Goal: Transaction & Acquisition: Purchase product/service

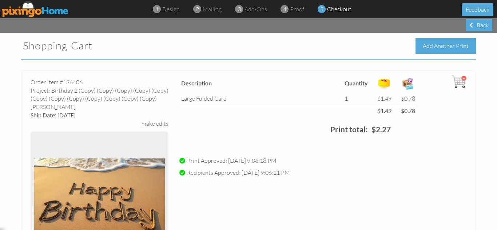
click at [426, 44] on div "Add Another Print" at bounding box center [446, 46] width 60 height 16
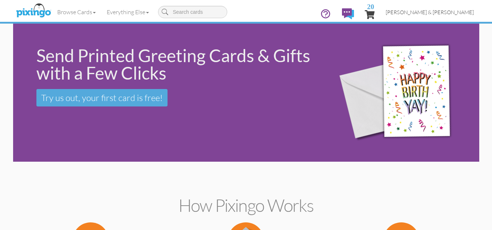
click at [441, 14] on span "[PERSON_NAME] & [PERSON_NAME]" at bounding box center [430, 12] width 88 height 6
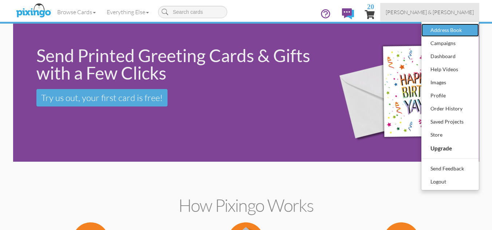
click at [436, 31] on div "Address Book" at bounding box center [450, 30] width 43 height 11
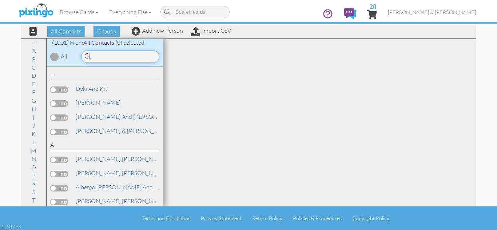
click at [134, 60] on input at bounding box center [120, 57] width 78 height 12
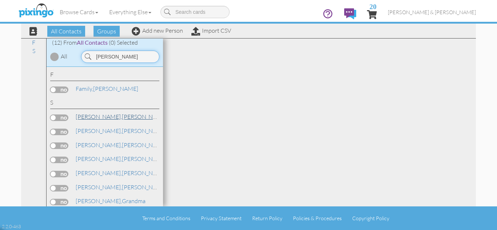
type input "[PERSON_NAME]"
click at [90, 117] on span "[PERSON_NAME]," at bounding box center [99, 116] width 46 height 7
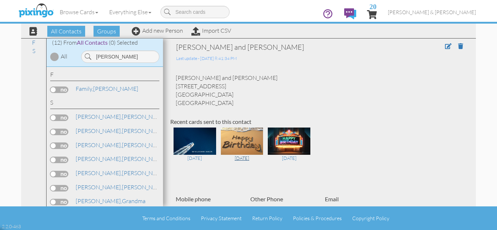
scroll to position [15, 0]
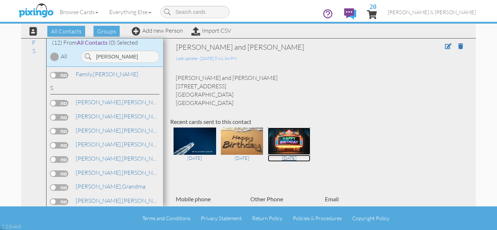
click at [287, 157] on div "[DATE]" at bounding box center [289, 158] width 43 height 7
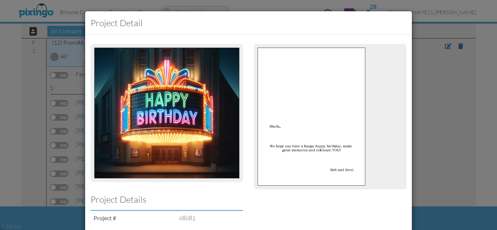
click at [430, 166] on div "Project detail Project Details Project # 68681 Close" at bounding box center [248, 115] width 497 height 230
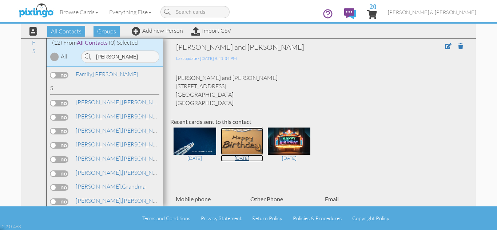
click at [246, 138] on img at bounding box center [242, 141] width 43 height 27
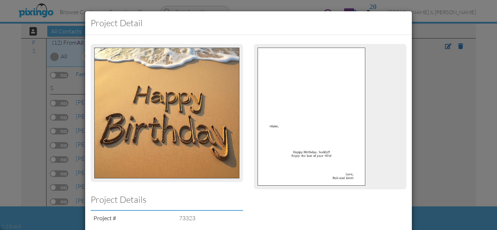
click at [421, 83] on div "Project detail Project Details Project # 73323 Close" at bounding box center [248, 115] width 497 height 230
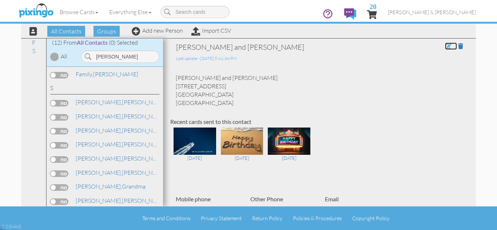
click at [445, 45] on span at bounding box center [448, 46] width 7 height 6
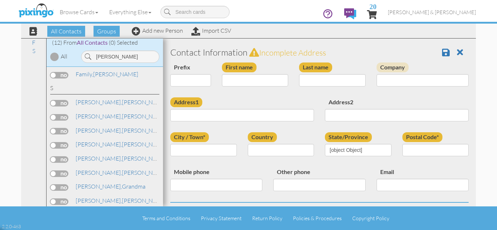
type input "[PERSON_NAME] and [PERSON_NAME]"
type input "[PERSON_NAME]"
type input "[STREET_ADDRESS]"
type input "[GEOGRAPHIC_DATA]"
type input "84045"
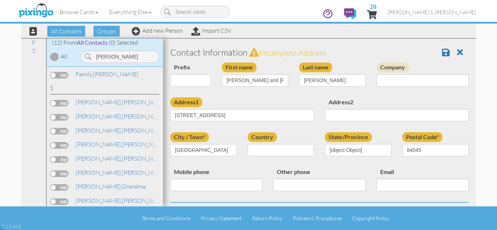
select select "object:12131"
select select "object:12376"
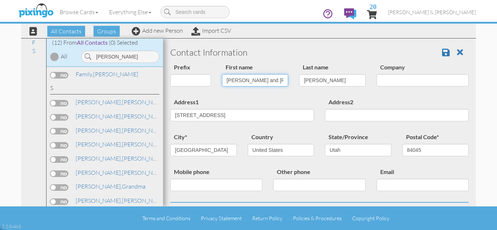
click at [251, 80] on input "[PERSON_NAME] and [PERSON_NAME]" at bounding box center [255, 80] width 67 height 12
type input "[PERSON_NAME]"
click at [228, 94] on div "Prefix Dr. Mr. Mrs. First name [PERSON_NAME] Last name [PERSON_NAME] Company" at bounding box center [320, 80] width 310 height 35
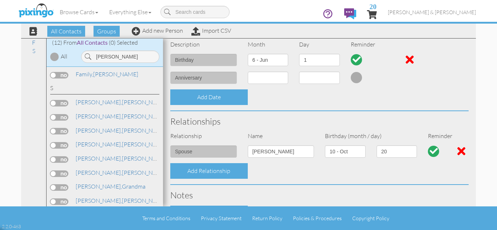
scroll to position [204, 0]
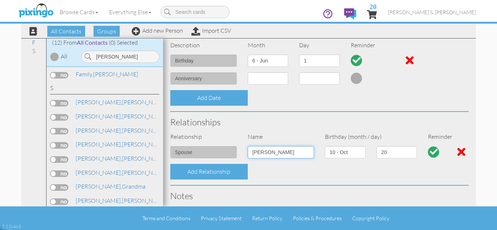
click at [257, 152] on input "[PERSON_NAME]" at bounding box center [281, 152] width 67 height 12
type input "[PERSON_NAME]"
click at [350, 157] on select "1 - [DATE] - [DATE] - [DATE] - [DATE] - [DATE] - [DATE] - [DATE] - [DATE] - [DA…" at bounding box center [345, 152] width 41 height 12
select select "object:12120"
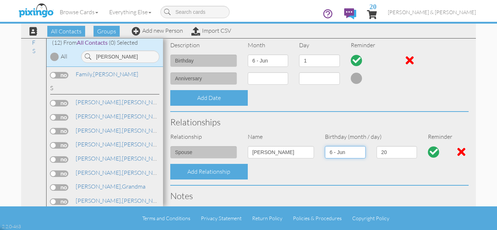
click at [325, 146] on select "1 - [DATE] - [DATE] - [DATE] - [DATE] - [DATE] - [DATE] - [DATE] - [DATE] - [DA…" at bounding box center [345, 152] width 41 height 12
click at [391, 153] on select "1 2 3 4 5 6 7 8 9 10 11 12 13 14 15 16 17 18 19 20 21 22 23 24 25 26 27 28 29 30" at bounding box center [397, 152] width 41 height 12
select select "number:1"
click at [377, 146] on select "1 2 3 4 5 6 7 8 9 10 11 12 13 14 15 16 17 18 19 20 21 22 23 24 25 26 27 28 29 30" at bounding box center [397, 152] width 41 height 12
click at [261, 62] on select "1 - Jan 2 - Feb 3 - Mar 4 - Apr 5 - May 6 - Jun 7 - Jul 8 - Aug 9 - Sep 10 - Oc…" at bounding box center [268, 61] width 41 height 12
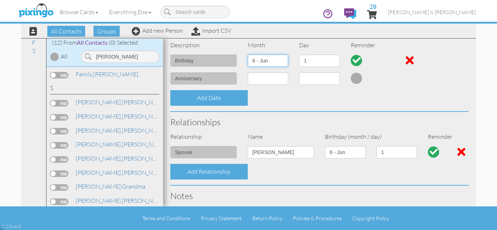
select select "object:12124"
click at [248, 55] on select "1 - Jan 2 - Feb 3 - Mar 4 - Apr 5 - May 6 - Jun 7 - Jul 8 - Aug 9 - Sep 10 - Oc…" at bounding box center [268, 61] width 41 height 12
click at [332, 60] on select "1 2 3 4 5 6 7 8 9 10 11 12 13 14 15 16 17 18 19 20 21 22 23 24 25 26 27 28 29 3…" at bounding box center [319, 61] width 41 height 12
select select "number:20"
click at [299, 55] on select "1 2 3 4 5 6 7 8 9 10 11 12 13 14 15 16 17 18 19 20 21 22 23 24 25 26 27 28 29 3…" at bounding box center [319, 61] width 41 height 12
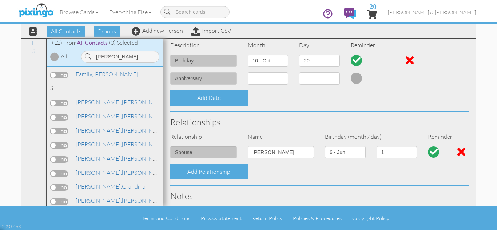
click at [298, 98] on div "Add Date" at bounding box center [320, 98] width 310 height 16
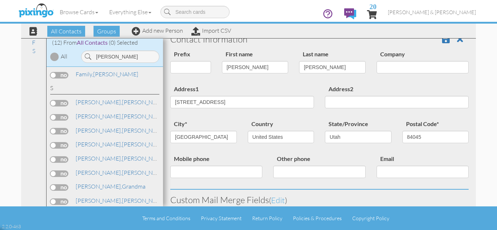
scroll to position [0, 0]
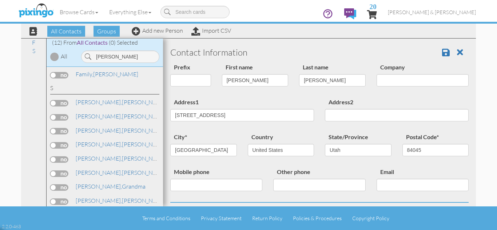
click at [290, 44] on div "Contact Information" at bounding box center [320, 52] width 310 height 20
click at [405, 56] on h3 "Contact Information" at bounding box center [319, 52] width 299 height 9
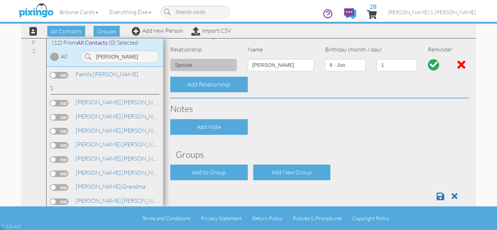
scroll to position [303, 0]
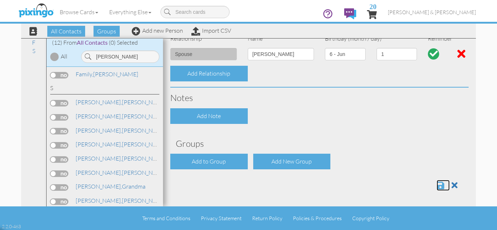
click at [437, 185] on span at bounding box center [441, 185] width 8 height 9
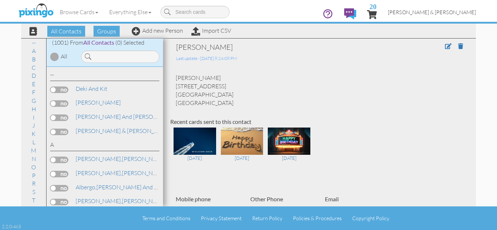
click at [448, 12] on span "[PERSON_NAME] & [PERSON_NAME]" at bounding box center [432, 12] width 88 height 6
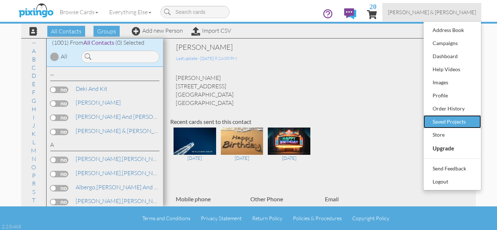
click at [456, 124] on div "Saved Projects" at bounding box center [452, 122] width 43 height 11
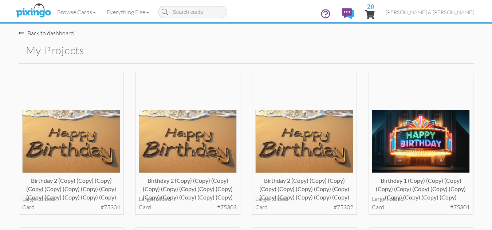
click at [362, 157] on div "Birthday 2 (copy) (copy) (copy) (copy) (copy) (copy) (copy) (copy) (copy) (copy…" at bounding box center [304, 150] width 117 height 156
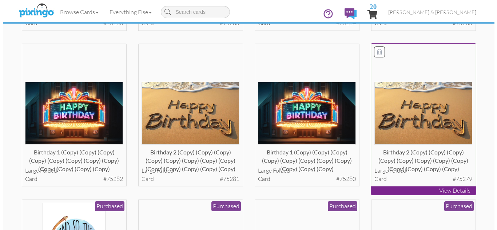
scroll to position [641, 0]
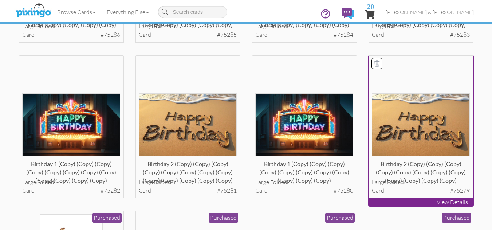
click at [409, 133] on img at bounding box center [421, 125] width 98 height 63
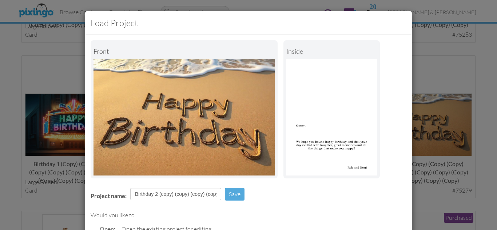
click at [300, 195] on div "Project name: Birthday 2 (copy) (copy) (copy) (copy) (copy) (copy) (copy) (copy…" at bounding box center [248, 195] width 327 height 25
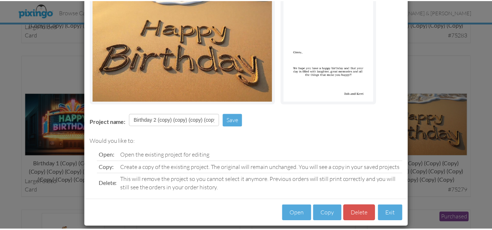
scroll to position [82, 0]
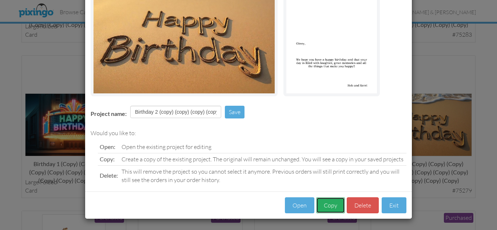
click at [325, 206] on button "Copy" at bounding box center [330, 206] width 29 height 16
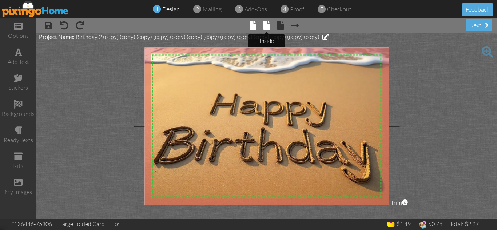
click at [264, 25] on span at bounding box center [267, 25] width 7 height 9
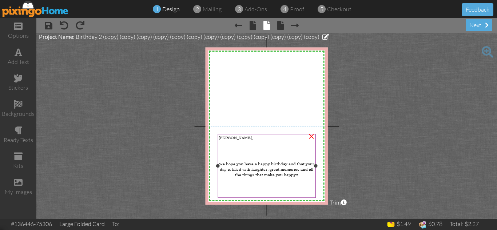
click at [224, 138] on span "Ginny," at bounding box center [236, 137] width 34 height 5
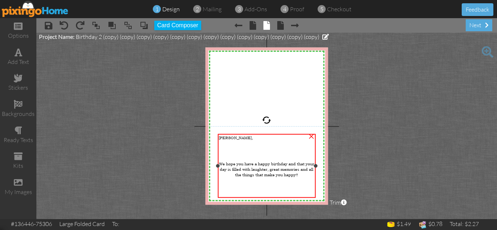
click at [224, 138] on span "Ginny," at bounding box center [236, 137] width 34 height 5
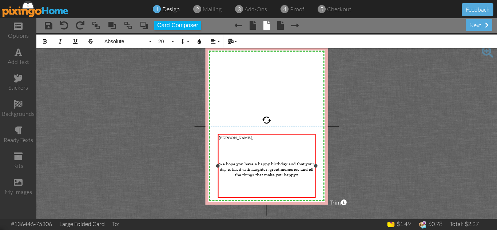
click at [224, 138] on span "Ginny," at bounding box center [236, 137] width 34 height 5
click at [348, 143] on project-studio-wrapper "X X X X X X X X X X X X X X X X X X X X X X X X X X X X X X X X X X X X X X X X…" at bounding box center [266, 126] width 461 height 187
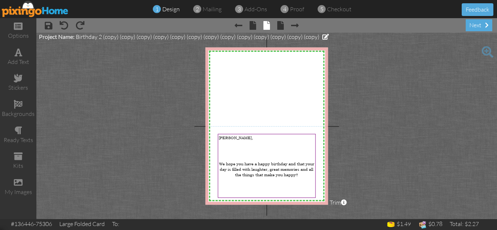
click at [349, 117] on project-studio-wrapper "X X X X X X X X X X X X X X X X X X X X X X X X X X X X X X X X X X X X X X X X…" at bounding box center [266, 126] width 461 height 187
click at [351, 122] on project-studio-wrapper "X X X X X X X X X X X X X X X X X X X X X X X X X X X X X X X X X X X X X X X X…" at bounding box center [266, 126] width 461 height 187
click at [472, 27] on div "next" at bounding box center [479, 25] width 27 height 12
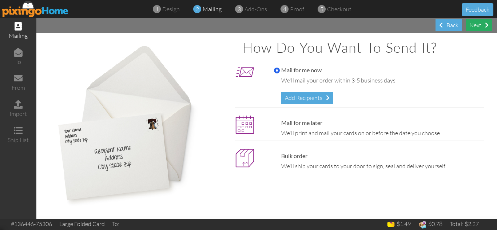
click at [473, 25] on div "Next" at bounding box center [479, 25] width 27 height 12
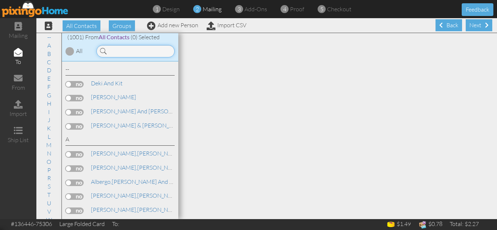
click at [128, 53] on input at bounding box center [135, 51] width 78 height 12
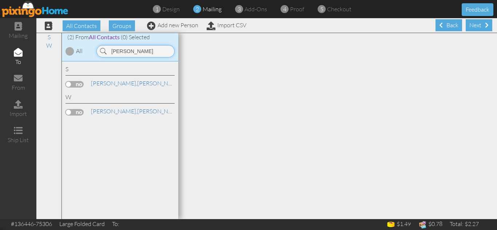
type input "sheil"
click at [68, 84] on label at bounding box center [75, 84] width 18 height 7
click at [0, 0] on input "checkbox" at bounding box center [0, 0] width 0 height 0
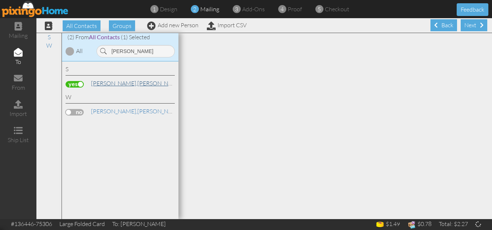
click at [114, 83] on span "[PERSON_NAME]," at bounding box center [114, 83] width 46 height 7
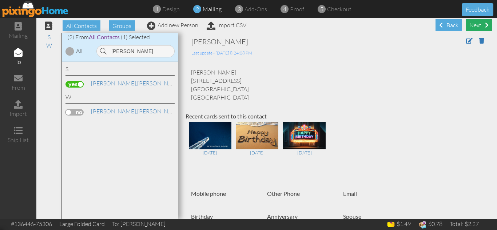
click at [473, 26] on div "Next" at bounding box center [479, 25] width 27 height 12
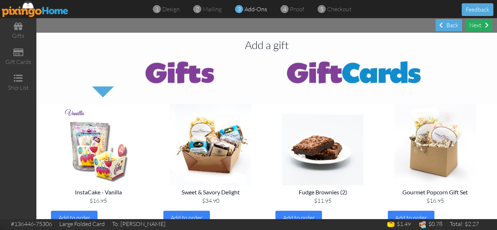
click at [475, 24] on div "Next" at bounding box center [479, 25] width 27 height 12
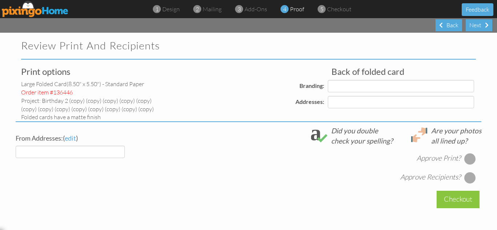
select select "object:6327"
select select "object:6331"
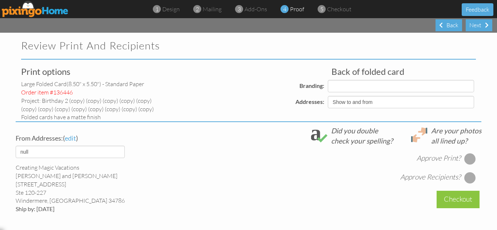
select select "object:6335"
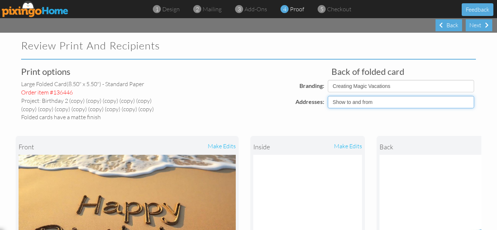
click at [339, 105] on select "Show to and from Show from only Hide to and from" at bounding box center [401, 102] width 146 height 12
select select "object:6328"
click at [328, 96] on select "Show to and from Show from only Hide to and from" at bounding box center [401, 102] width 146 height 12
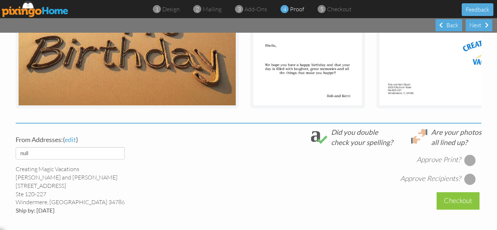
scroll to position [204, 0]
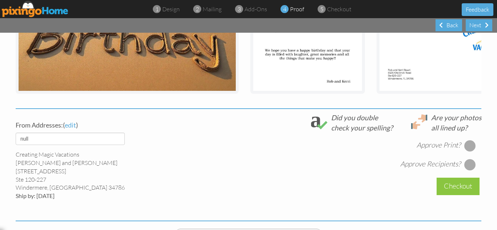
click at [466, 152] on div at bounding box center [471, 146] width 12 height 12
click at [465, 171] on div at bounding box center [471, 165] width 12 height 12
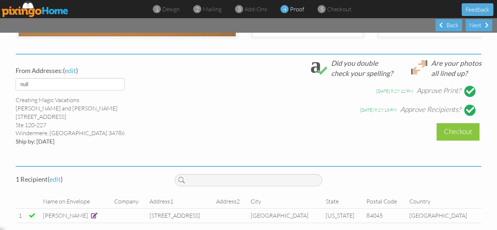
scroll to position [257, 0]
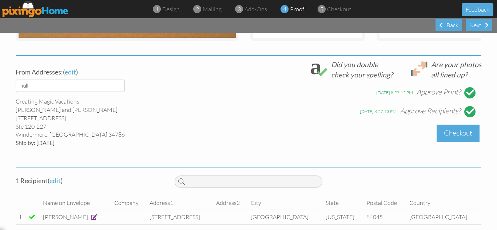
click at [450, 133] on div "Checkout" at bounding box center [458, 133] width 43 height 17
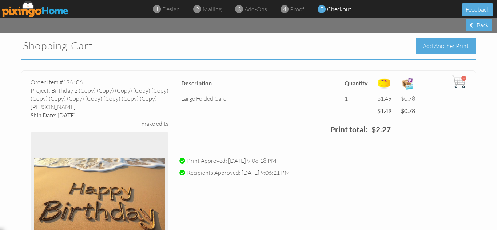
click at [428, 47] on div "Add Another Print" at bounding box center [446, 46] width 60 height 16
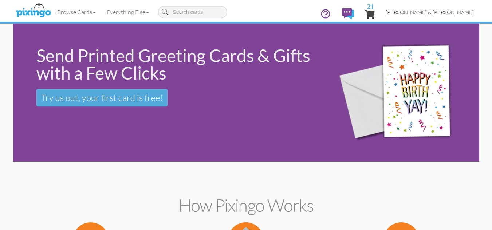
click at [448, 13] on span "[PERSON_NAME] & [PERSON_NAME]" at bounding box center [430, 12] width 88 height 6
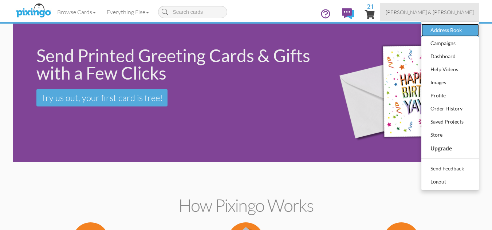
click at [440, 29] on div "Address Book" at bounding box center [450, 30] width 43 height 11
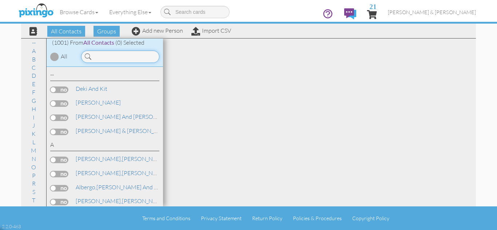
click at [103, 58] on input at bounding box center [120, 57] width 78 height 12
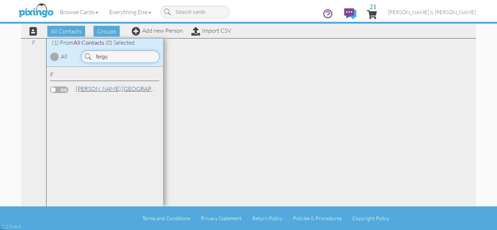
type input "fergu"
click at [88, 88] on span "[PERSON_NAME]," at bounding box center [99, 88] width 46 height 7
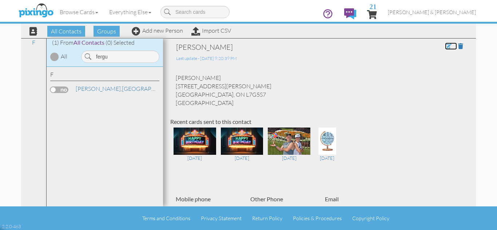
click at [445, 47] on span at bounding box center [448, 46] width 7 height 6
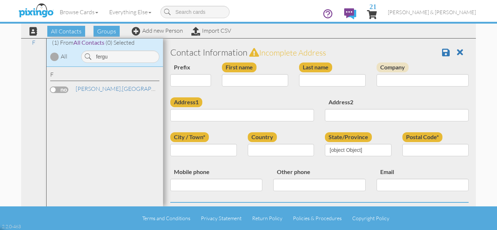
type input "Devon"
type input "Ferguson"
type input "72 Smith Drive"
type input "Georgetown"
type input "L7G5S7"
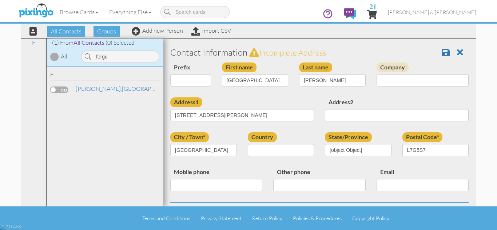
select select "object:9456"
select select "object:9701"
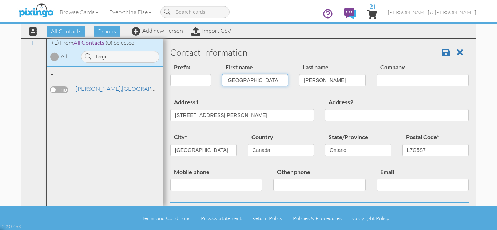
click at [238, 83] on input "Devon" at bounding box center [255, 80] width 67 height 12
type input "[PERSON_NAME]"
click at [229, 96] on div "Prefix Dr. Mr. Mrs. First name Stephanie Last name Ferguson Company" at bounding box center [320, 80] width 310 height 35
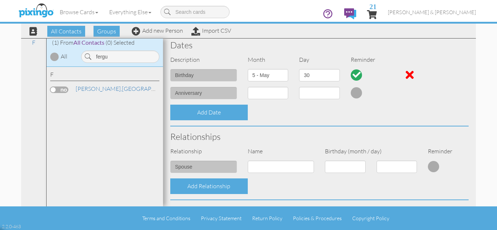
scroll to position [204, 0]
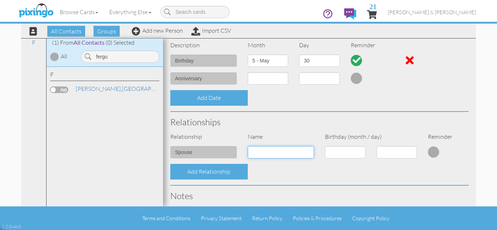
click at [269, 152] on input at bounding box center [281, 152] width 67 height 12
type input "Devon"
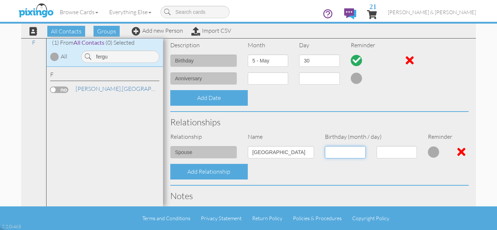
click at [344, 152] on select "1 - Jan 2 - Feb 3 - Mar 4 - Apr 5 - May 6 - Jun 7 - Jul 8 - Aug 9 - Sep 10 - Oc…" at bounding box center [345, 152] width 41 height 12
select select "object:9446"
click at [325, 146] on select "1 - Jan 2 - Feb 3 - Mar 4 - Apr 5 - May 6 - Jun 7 - Jul 8 - Aug 9 - Sep 10 - Oc…" at bounding box center [345, 152] width 41 height 12
click at [384, 150] on select "1 2 3 4 5 6 7 8 9 10 11 12 13 14 15 16 17 18 19 20 21 22 23 24 25 26 27 28 29 3…" at bounding box center [397, 152] width 41 height 12
select select "number:30"
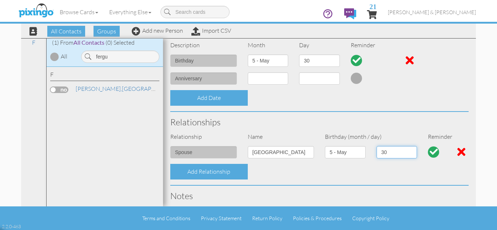
click at [377, 146] on select "1 2 3 4 5 6 7 8 9 10 11 12 13 14 15 16 17 18 19 20 21 22 23 24 25 26 27 28 29 3…" at bounding box center [397, 152] width 41 height 12
click at [265, 62] on select "1 - Jan 2 - Feb 3 - Mar 4 - Apr 5 - May 6 - Jun 7 - Jul 8 - Aug 9 - Sep 10 - Oc…" at bounding box center [268, 61] width 41 height 12
select select "object:9451"
click at [248, 55] on select "1 - Jan 2 - Feb 3 - Mar 4 - Apr 5 - May 6 - Jun 7 - Jul 8 - Aug 9 - Sep 10 - Oc…" at bounding box center [268, 61] width 41 height 12
click at [312, 63] on select "1 2 3 4 5 6 7 8 9 10 11 12 13 14 15 16 17 18 19 20 21 22 23 24 25 26 27 28 29 3…" at bounding box center [319, 61] width 41 height 12
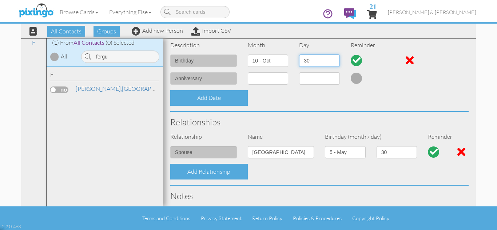
select select "number:22"
click at [299, 55] on select "1 2 3 4 5 6 7 8 9 10 11 12 13 14 15 16 17 18 19 20 21 22 23 24 25 26 27 28 29 3…" at bounding box center [319, 61] width 41 height 12
click at [356, 103] on div "Add Date" at bounding box center [320, 98] width 310 height 16
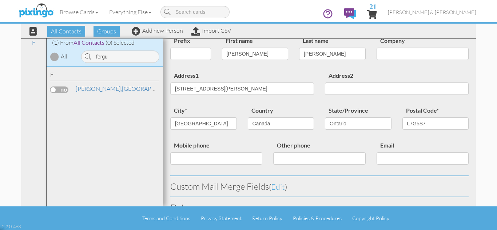
scroll to position [0, 0]
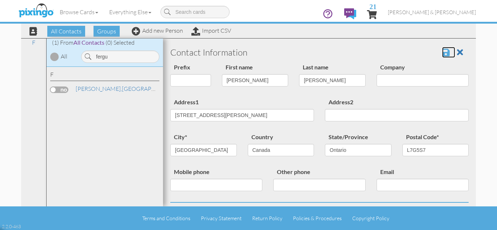
click at [442, 55] on span at bounding box center [446, 52] width 8 height 9
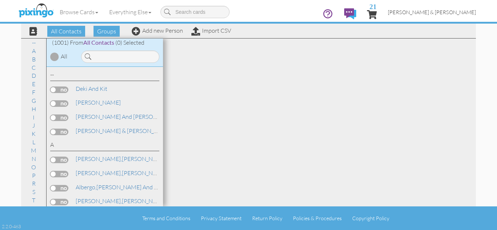
click at [448, 13] on span "[PERSON_NAME] & [PERSON_NAME]" at bounding box center [432, 12] width 88 height 6
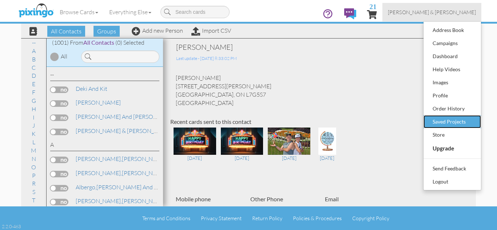
click at [431, 123] on link "Saved Projects" at bounding box center [453, 121] width 58 height 13
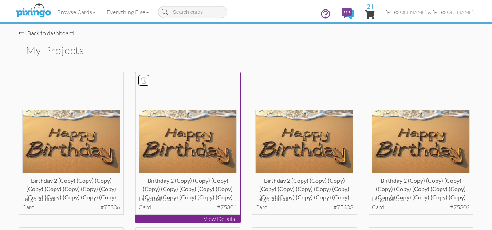
click at [196, 139] on img at bounding box center [188, 141] width 98 height 63
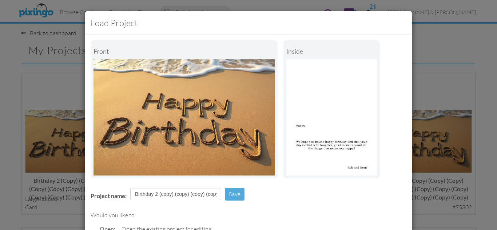
click at [273, 186] on div "Project name: Birthday 2 (copy) (copy) (copy) (copy) (copy) (copy) (copy) (copy…" at bounding box center [248, 195] width 327 height 25
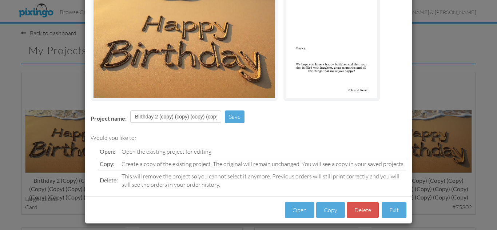
scroll to position [82, 0]
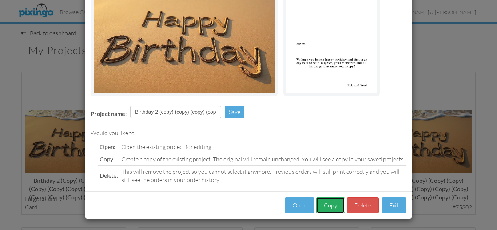
click at [330, 207] on button "Copy" at bounding box center [330, 206] width 29 height 16
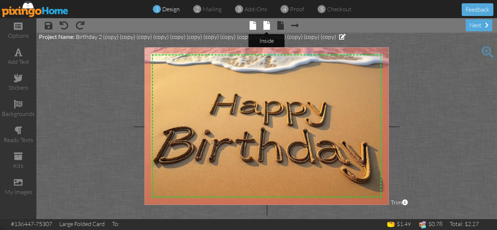
click at [265, 25] on span at bounding box center [267, 25] width 7 height 9
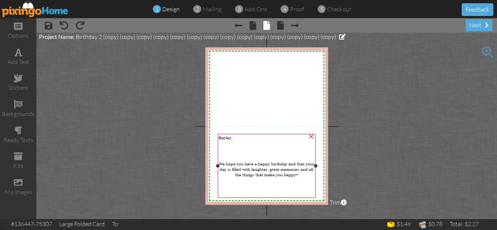
click at [228, 138] on span "Bayley," at bounding box center [226, 137] width 14 height 5
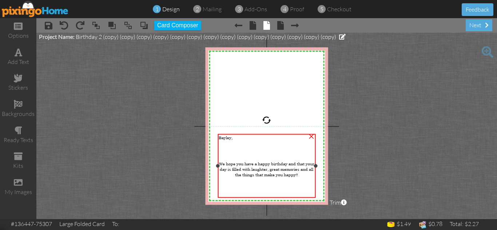
click at [228, 138] on span "Bayley," at bounding box center [226, 137] width 14 height 5
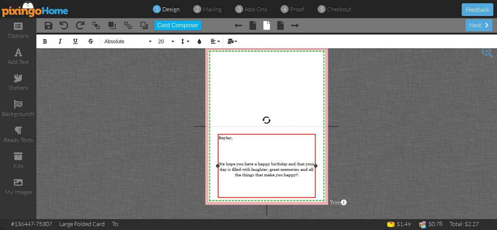
click at [228, 138] on span "Bayley," at bounding box center [226, 137] width 14 height 5
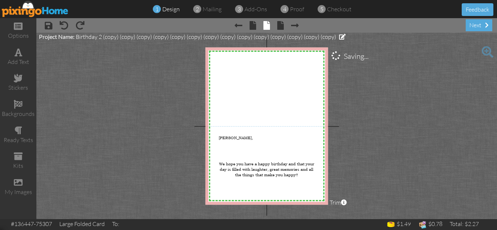
click at [383, 150] on project-studio-wrapper "X X X X X X X X X X X X X X X X X X X X X X X X X X X X X X X X X X X X X X X X…" at bounding box center [266, 126] width 461 height 187
click at [472, 25] on div "next" at bounding box center [479, 25] width 27 height 12
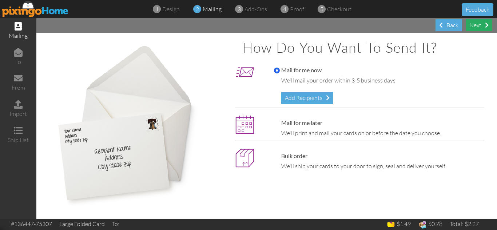
click at [478, 25] on div "Next" at bounding box center [479, 25] width 27 height 12
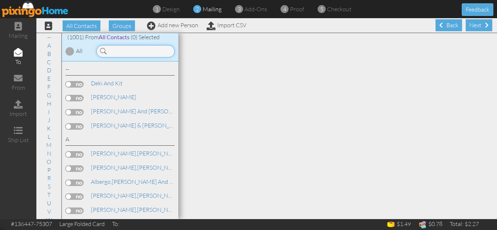
click at [125, 53] on input at bounding box center [135, 51] width 78 height 12
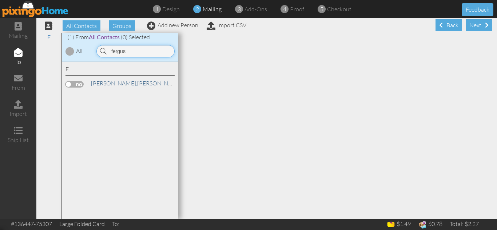
type input "fergus"
click at [108, 84] on span "[PERSON_NAME]," at bounding box center [114, 83] width 46 height 7
click at [69, 85] on label at bounding box center [75, 84] width 18 height 7
click at [0, 0] on input "checkbox" at bounding box center [0, 0] width 0 height 0
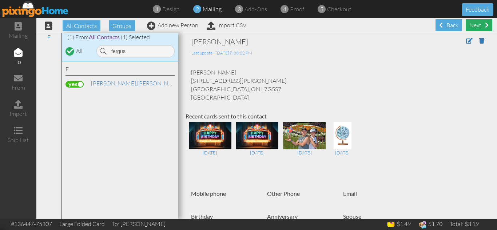
click at [471, 26] on div "Next" at bounding box center [479, 25] width 27 height 12
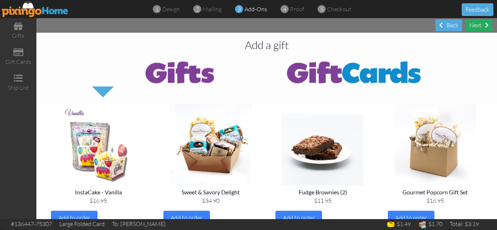
click at [479, 24] on div "Next" at bounding box center [479, 25] width 27 height 12
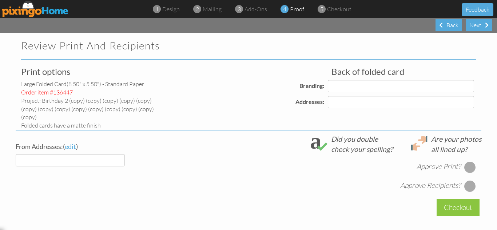
select select "object:6321"
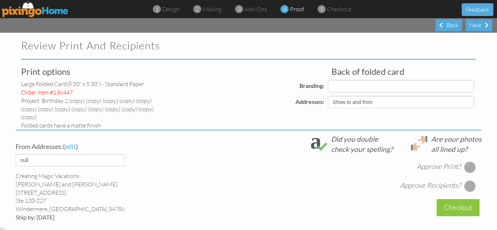
select select "object:6325"
select select "object:6329"
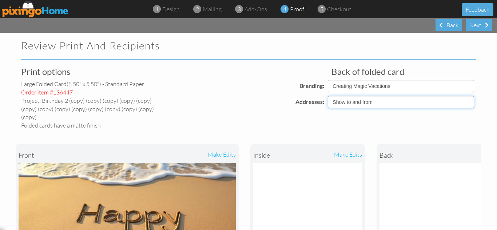
click at [352, 103] on select "Show to and from Show from only Hide to and from" at bounding box center [401, 102] width 146 height 12
select select "object:6322"
click at [328, 96] on select "Show to and from Show from only Hide to and from" at bounding box center [401, 102] width 146 height 12
click at [310, 130] on div "front make edits inside make edits back" at bounding box center [249, 225] width 466 height 191
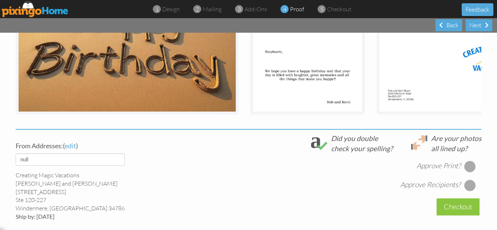
scroll to position [272, 0]
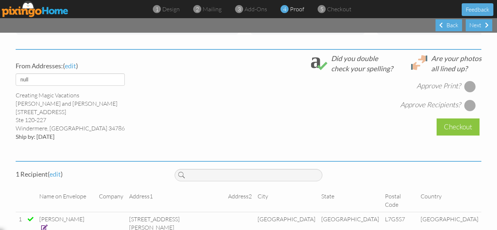
click at [466, 81] on div at bounding box center [471, 87] width 12 height 12
click at [465, 103] on div at bounding box center [471, 106] width 12 height 12
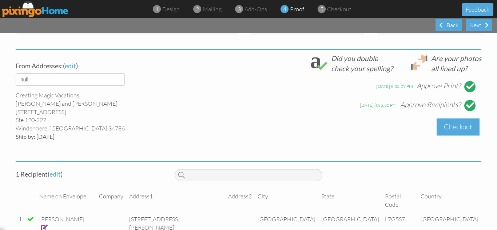
click at [447, 127] on div "Checkout" at bounding box center [458, 127] width 43 height 17
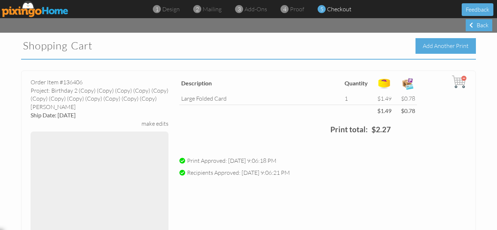
click at [436, 48] on div "Add Another Print" at bounding box center [446, 46] width 60 height 16
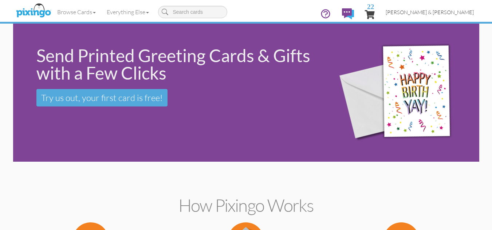
click at [449, 11] on span "[PERSON_NAME] & [PERSON_NAME]" at bounding box center [430, 12] width 88 height 6
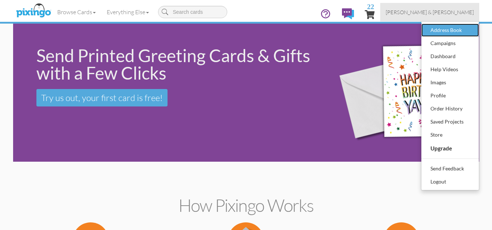
click at [453, 32] on div "Address Book" at bounding box center [450, 30] width 43 height 11
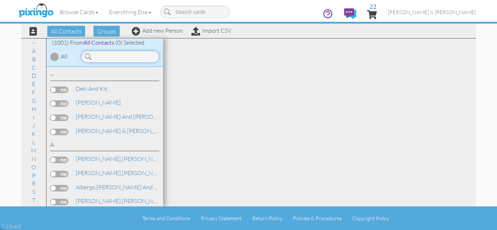
click at [106, 58] on input at bounding box center [120, 57] width 78 height 12
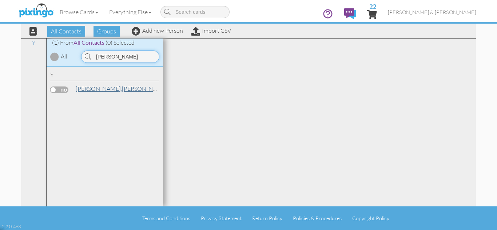
type input "yosko"
click at [90, 88] on span "[PERSON_NAME]," at bounding box center [99, 88] width 46 height 7
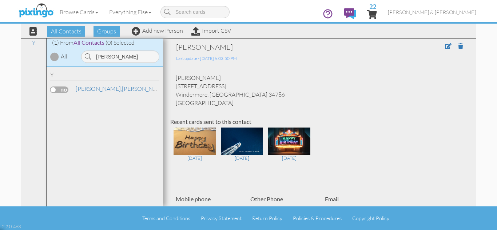
click at [304, 92] on div "Maria Yoskowitz 7949 Jailene Drive Windermere, FL 34786 United States" at bounding box center [319, 90] width 299 height 33
click at [445, 47] on span at bounding box center [448, 46] width 7 height 6
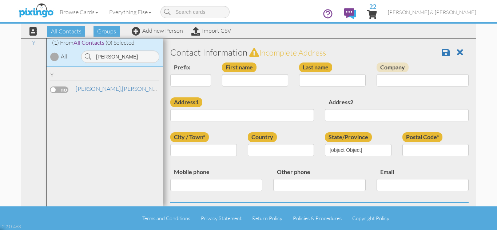
type input "[PERSON_NAME]"
type input "Yoskowitz"
type input "7949 Jailene Drive"
type input "Windermere"
type input "34786"
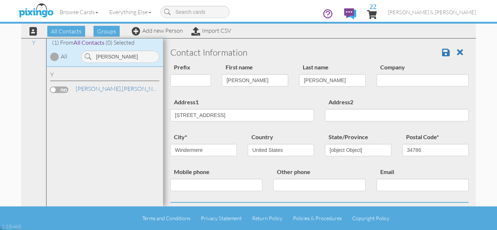
select select "object:9449"
select select "object:9694"
click at [232, 82] on input "[PERSON_NAME]" at bounding box center [255, 80] width 67 height 12
type input "[PERSON_NAME]"
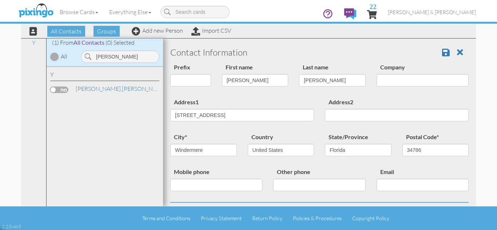
click at [230, 104] on div "Address1 7949 Jailene Drive" at bounding box center [242, 112] width 155 height 29
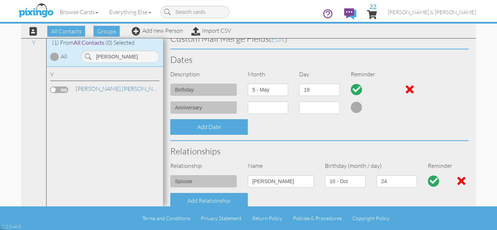
scroll to position [189, 0]
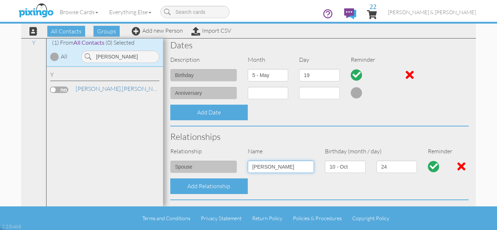
click at [258, 166] on input "[PERSON_NAME]" at bounding box center [281, 167] width 67 height 12
type input "[PERSON_NAME]"
click at [339, 167] on select "1 - [DATE] - [DATE] - [DATE] - [DATE] - [DATE] - [DATE] - [DATE] - [DATE] - [DA…" at bounding box center [345, 167] width 41 height 12
select select "object:9437"
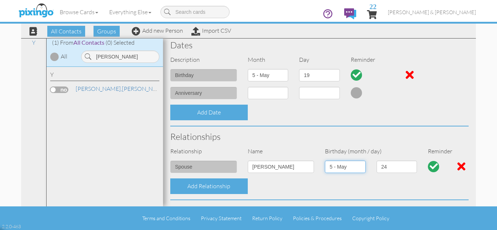
click at [325, 161] on select "1 - [DATE] - [DATE] - [DATE] - [DATE] - [DATE] - [DATE] - [DATE] - [DATE] - [DA…" at bounding box center [345, 167] width 41 height 12
click at [393, 169] on select "1 2 3 4 5 6 7 8 9 10 11 12 13 14 15 16 17 18 19 20 21 22 23 24 25 26 27 28 29 3…" at bounding box center [397, 167] width 41 height 12
select select "number:19"
click at [377, 161] on select "1 2 3 4 5 6 7 8 9 10 11 12 13 14 15 16 17 18 19 20 21 22 23 24 25 26 27 28 29 3…" at bounding box center [397, 167] width 41 height 12
click at [267, 72] on select "1 - [DATE] - [DATE] - [DATE] - [DATE] - [DATE] - [DATE] - [DATE] - [DATE] - [DA…" at bounding box center [268, 75] width 41 height 12
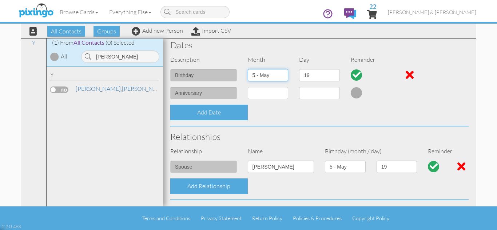
select select "object:9442"
click at [248, 69] on select "1 - [DATE] - [DATE] - [DATE] - [DATE] - [DATE] - [DATE] - [DATE] - [DATE] - [DA…" at bounding box center [268, 75] width 41 height 12
click at [313, 77] on select "1 2 3 4 5 6 7 8 9 10 11 12 13 14 15 16 17 18 19 20 21 22 23 24 25 26 27 28 29 3…" at bounding box center [319, 75] width 41 height 12
select select "number:24"
click at [299, 69] on select "1 2 3 4 5 6 7 8 9 10 11 12 13 14 15 16 17 18 19 20 21 22 23 24 25 26 27 28 29 3…" at bounding box center [319, 75] width 41 height 12
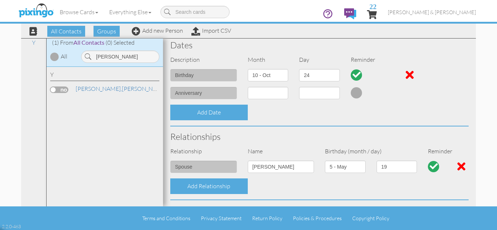
click at [334, 116] on div "Add Date" at bounding box center [320, 113] width 310 height 16
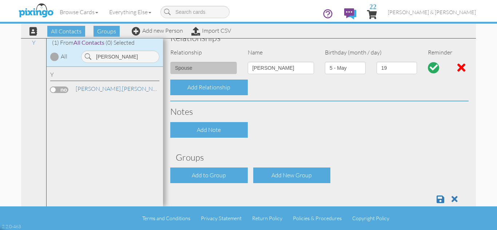
scroll to position [303, 0]
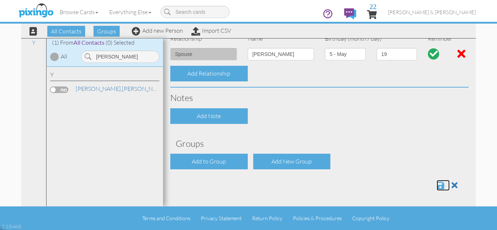
click at [437, 187] on span at bounding box center [441, 185] width 8 height 9
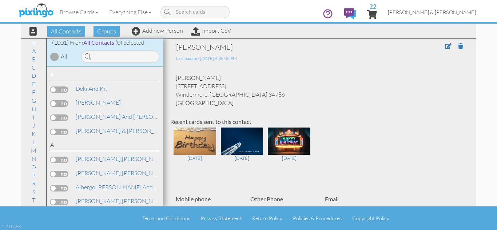
click at [446, 12] on span "[PERSON_NAME] & [PERSON_NAME]" at bounding box center [432, 12] width 88 height 6
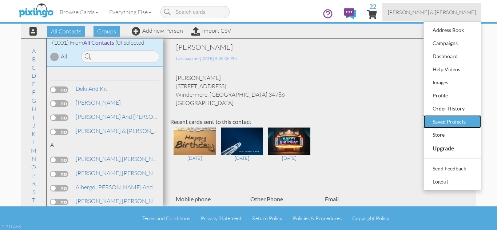
click at [440, 121] on div "Saved Projects" at bounding box center [452, 122] width 43 height 11
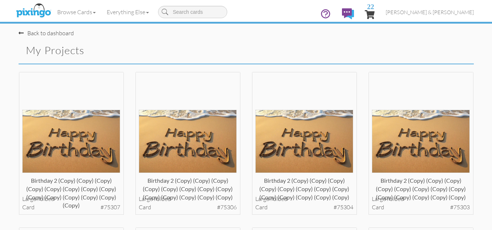
click at [363, 107] on div "Birthday 2 (copy) (copy) (copy) (copy) (copy) (copy) (copy) (copy) (copy) (copy…" at bounding box center [421, 150] width 117 height 156
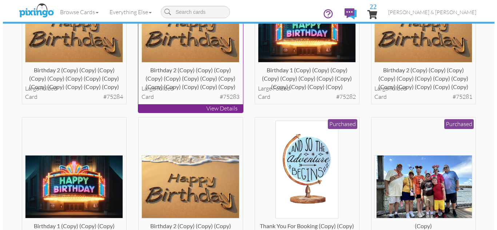
scroll to position [787, 0]
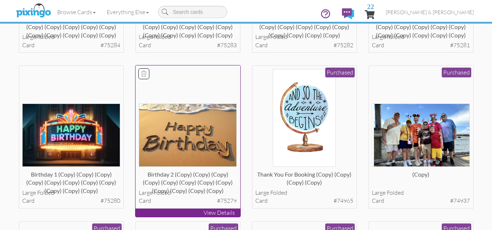
click at [188, 132] on img at bounding box center [188, 135] width 98 height 63
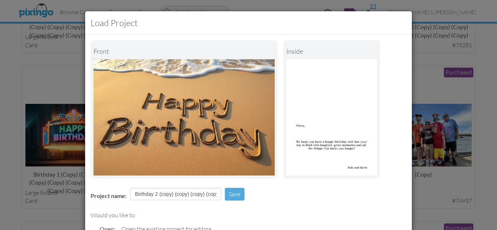
click at [259, 196] on div "Project name: Birthday 2 (copy) (copy) (copy) (copy) (copy) (copy) (copy) (copy…" at bounding box center [248, 195] width 327 height 25
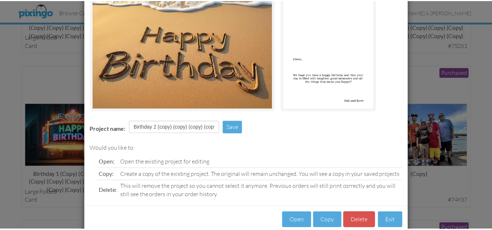
scroll to position [82, 0]
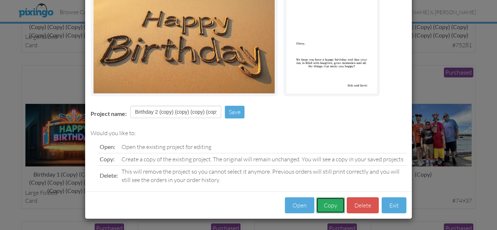
click at [332, 206] on button "Copy" at bounding box center [330, 206] width 29 height 16
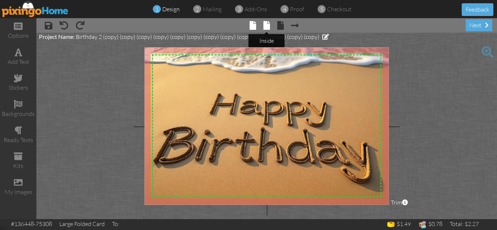
click at [266, 25] on span at bounding box center [267, 25] width 7 height 9
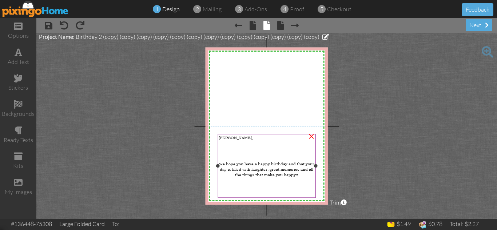
click at [225, 137] on span "Ginny," at bounding box center [236, 137] width 34 height 5
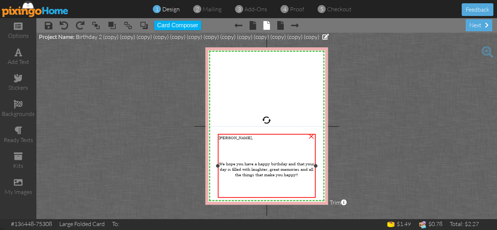
click at [225, 137] on span "Ginny," at bounding box center [236, 137] width 34 height 5
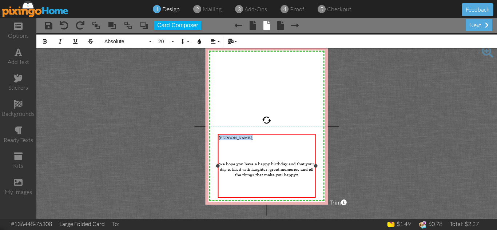
click at [225, 137] on span "Ginny," at bounding box center [236, 137] width 34 height 5
click at [376, 151] on project-studio-wrapper "X X X X X X X X X X X X X X X X X X X X X X X X X X X X X X X X X X X X X X X X…" at bounding box center [266, 126] width 461 height 187
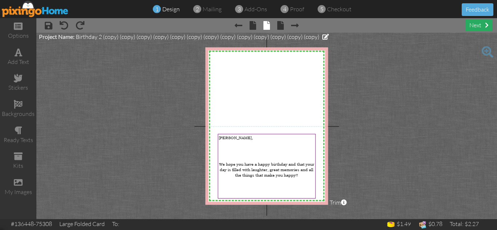
click at [476, 26] on div "next" at bounding box center [479, 25] width 27 height 12
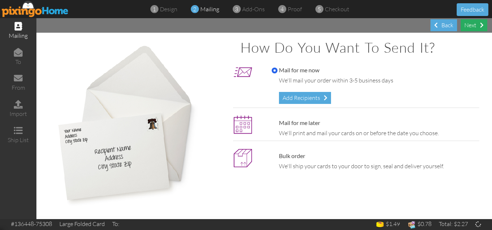
click at [468, 25] on div "Next" at bounding box center [474, 25] width 27 height 12
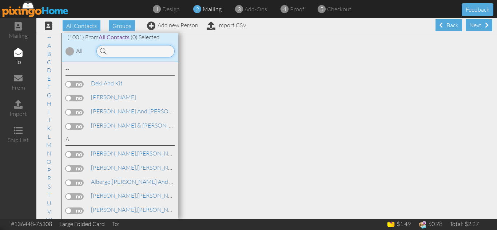
click at [134, 51] on input at bounding box center [135, 51] width 78 height 12
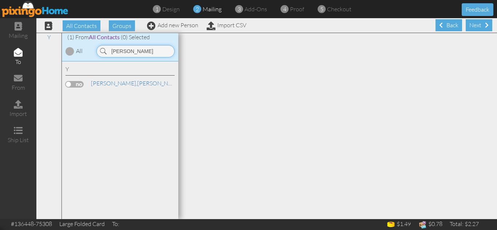
type input "yosko"
click at [68, 84] on label at bounding box center [75, 84] width 18 height 7
click at [0, 0] on input "checkbox" at bounding box center [0, 0] width 0 height 0
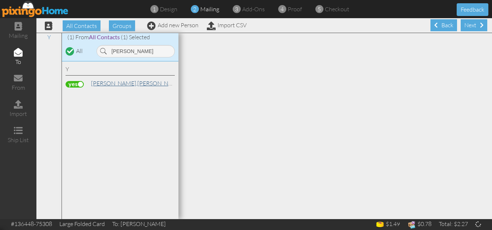
click at [100, 82] on span "[PERSON_NAME]," at bounding box center [114, 83] width 46 height 7
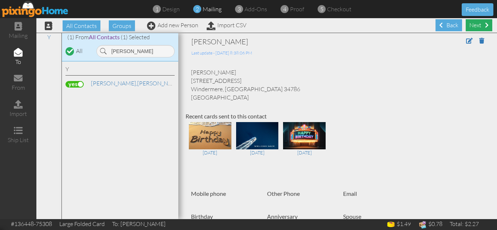
click at [469, 26] on div "Next" at bounding box center [479, 25] width 27 height 12
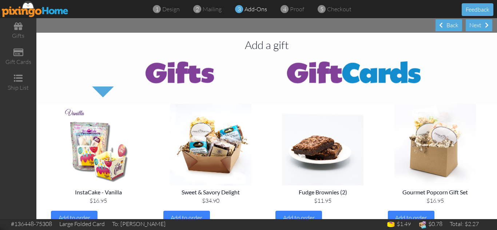
click at [469, 26] on div "Next" at bounding box center [479, 25] width 27 height 12
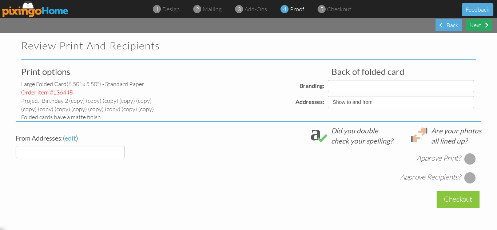
select select "object:6311"
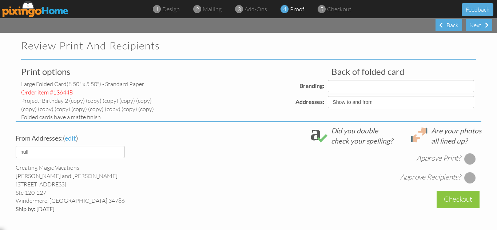
select select "object:6315"
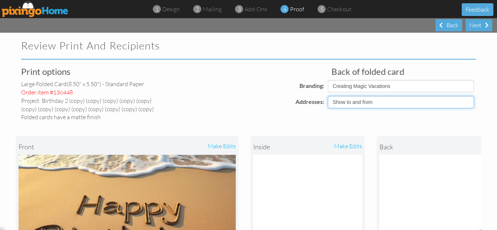
click at [345, 102] on select "Show to and from Show from only Hide to and from" at bounding box center [401, 102] width 146 height 12
select select "object:6308"
click at [328, 96] on select "Show to and from Show from only Hide to and from" at bounding box center [401, 102] width 146 height 12
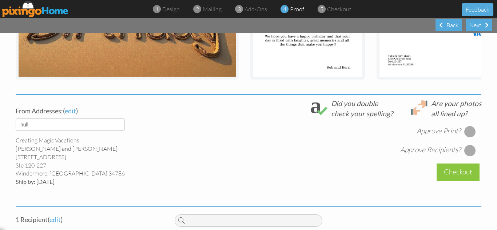
scroll to position [218, 0]
click at [466, 137] on div at bounding box center [471, 132] width 12 height 12
click at [467, 156] on div at bounding box center [471, 151] width 12 height 12
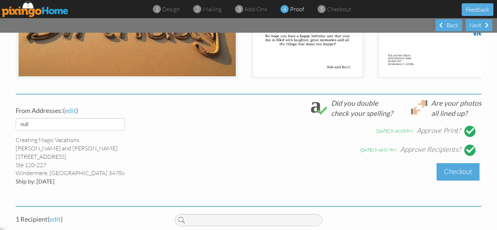
click at [456, 174] on div "Checkout" at bounding box center [458, 171] width 43 height 17
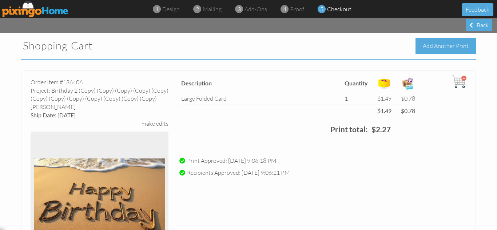
click at [437, 46] on div "Add Another Print" at bounding box center [446, 46] width 60 height 16
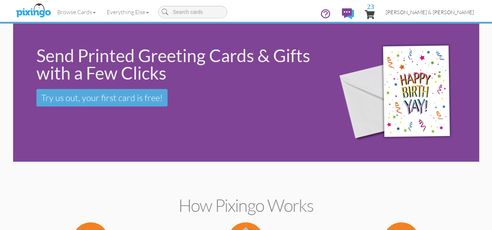
click at [452, 13] on span "[PERSON_NAME] & [PERSON_NAME]" at bounding box center [430, 12] width 88 height 6
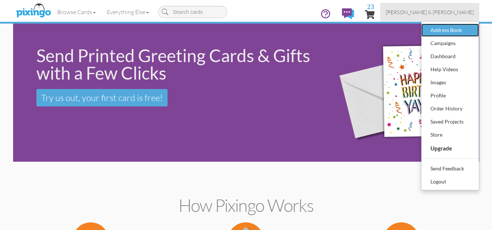
click at [435, 30] on div "Address Book" at bounding box center [450, 30] width 43 height 11
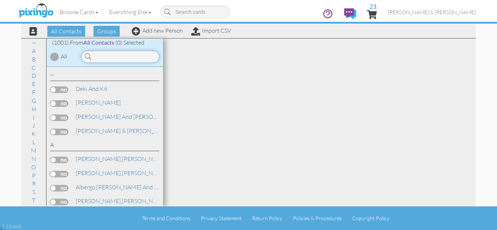
click at [113, 56] on input at bounding box center [120, 57] width 78 height 12
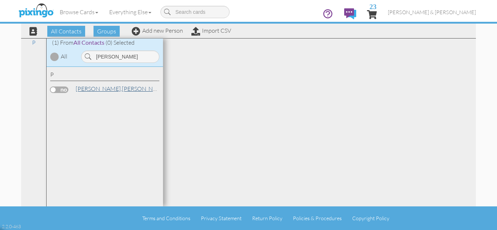
click at [87, 87] on span "[PERSON_NAME]," at bounding box center [99, 88] width 46 height 7
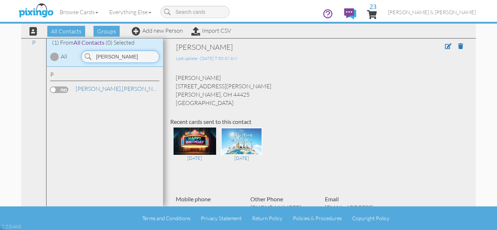
click at [106, 59] on input "pierson" at bounding box center [120, 57] width 78 height 12
type input "telles"
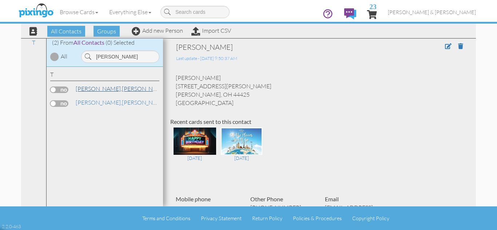
click at [81, 89] on span "[PERSON_NAME]," at bounding box center [99, 88] width 46 height 7
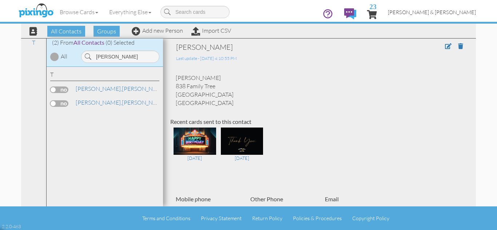
click at [456, 14] on span "[PERSON_NAME] & [PERSON_NAME]" at bounding box center [432, 12] width 88 height 6
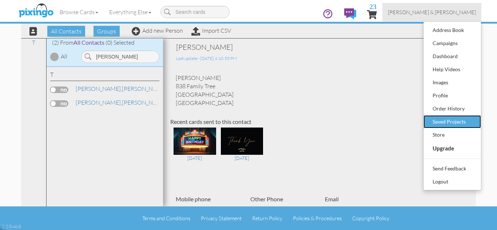
click at [444, 121] on div "Saved Projects" at bounding box center [452, 122] width 43 height 11
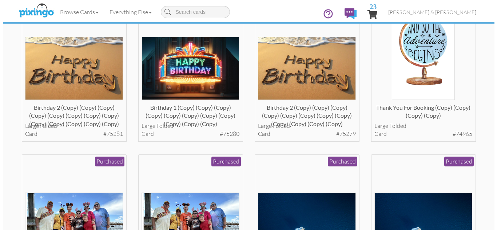
scroll to position [860, 0]
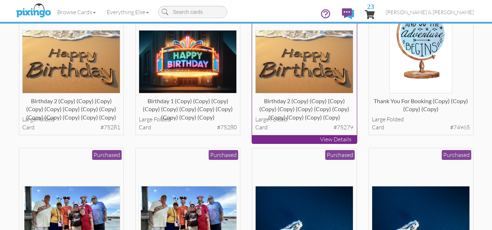
click at [291, 62] on img at bounding box center [304, 61] width 98 height 63
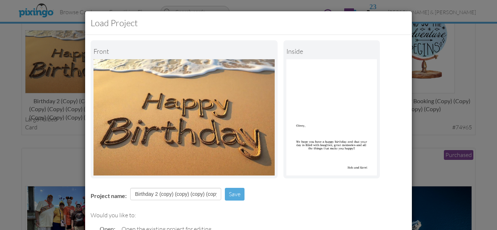
click at [283, 191] on div "Project name: Birthday 2 (copy) (copy) (copy) (copy) (copy) (copy) (copy) (copy…" at bounding box center [248, 195] width 327 height 25
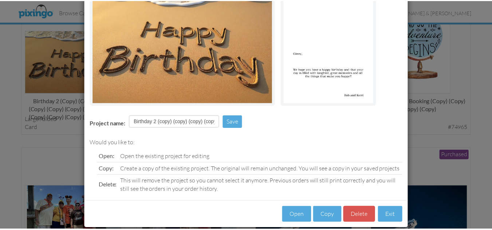
scroll to position [82, 0]
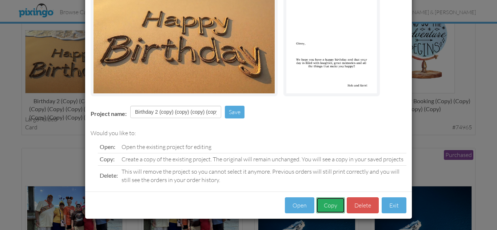
click at [330, 202] on button "Copy" at bounding box center [330, 206] width 29 height 16
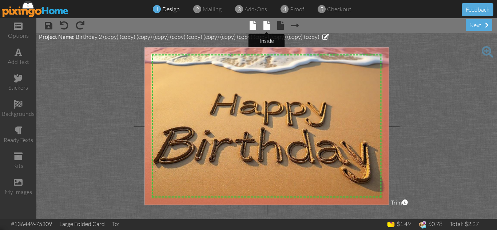
click at [266, 26] on span at bounding box center [267, 25] width 7 height 9
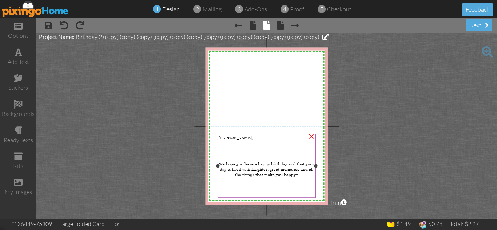
click at [224, 138] on span "Ginny," at bounding box center [236, 137] width 34 height 5
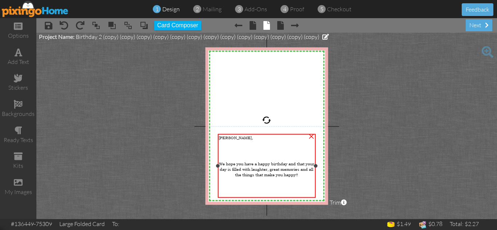
click at [224, 138] on span "Ginny," at bounding box center [236, 137] width 34 height 5
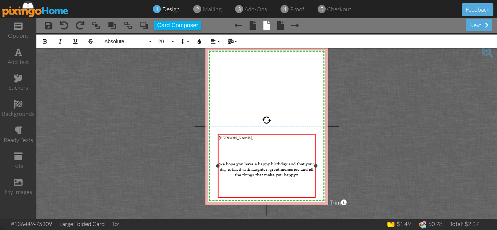
click at [224, 138] on span "Ginny," at bounding box center [236, 137] width 34 height 5
click at [360, 159] on project-studio-wrapper "X X X X X X X X X X X X X X X X X X X X X X X X X X X X X X X X X X X X X X X X…" at bounding box center [266, 126] width 461 height 187
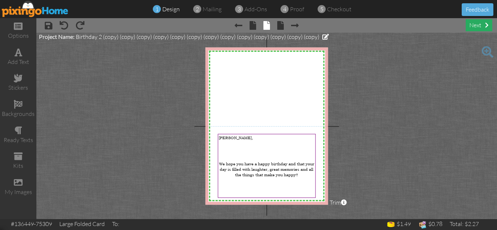
click at [475, 24] on div "next" at bounding box center [479, 25] width 27 height 12
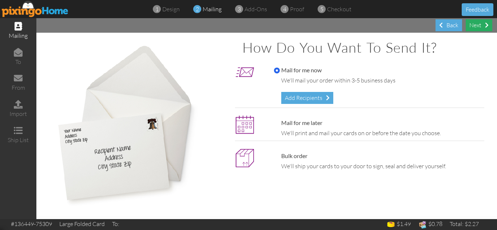
click at [475, 22] on div "Next" at bounding box center [479, 25] width 27 height 12
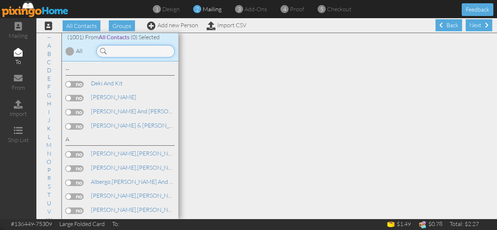
click at [143, 50] on input at bounding box center [135, 51] width 78 height 12
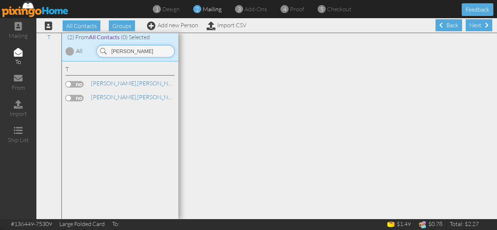
type input "telles"
click at [67, 84] on label at bounding box center [75, 84] width 18 height 7
click at [0, 0] on input "checkbox" at bounding box center [0, 0] width 0 height 0
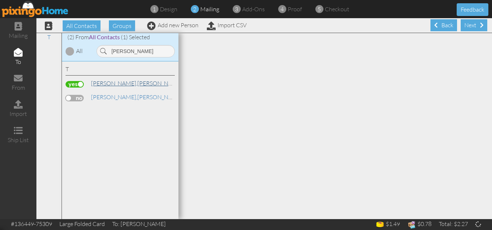
click at [102, 82] on span "[PERSON_NAME]," at bounding box center [114, 83] width 46 height 7
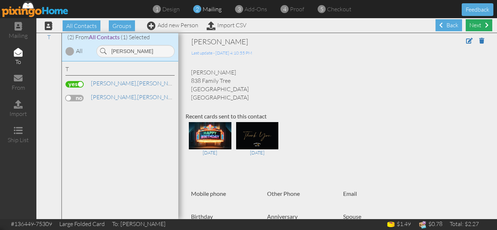
click at [473, 25] on div "Next" at bounding box center [479, 25] width 27 height 12
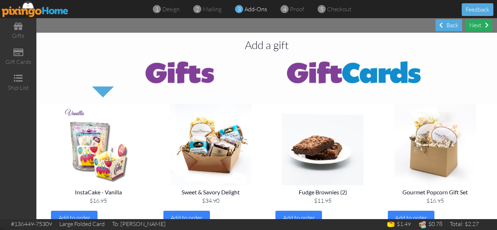
click at [476, 27] on div "Next" at bounding box center [479, 25] width 27 height 12
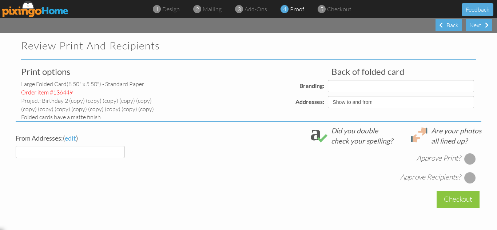
select select "object:13284"
select select "object:13288"
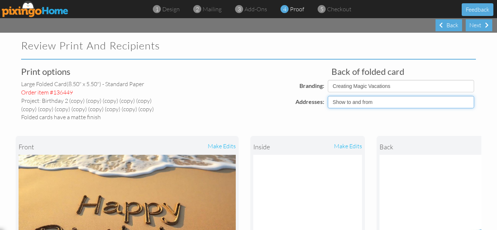
click at [346, 102] on select "Show to and from Show from only Hide to and from" at bounding box center [401, 102] width 146 height 12
select select "object:13282"
click at [328, 96] on select "Show to and from Show from only Hide to and from" at bounding box center [401, 102] width 146 height 12
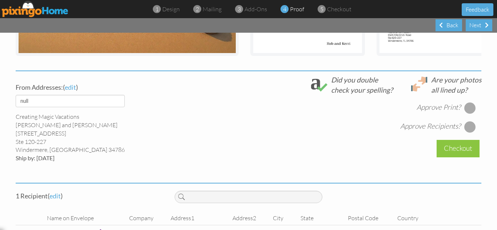
scroll to position [248, 0]
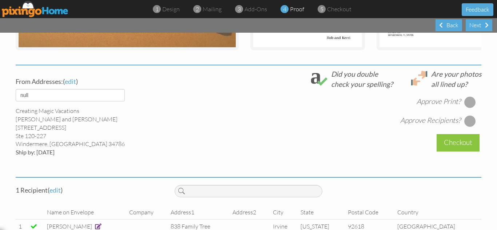
click at [466, 106] on div at bounding box center [471, 102] width 12 height 12
click at [468, 127] on div at bounding box center [471, 121] width 12 height 12
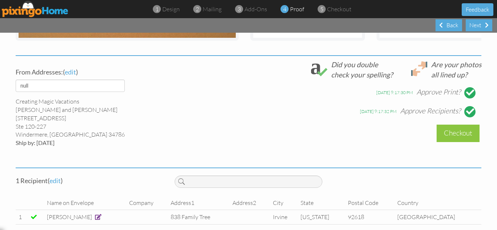
scroll to position [243, 0]
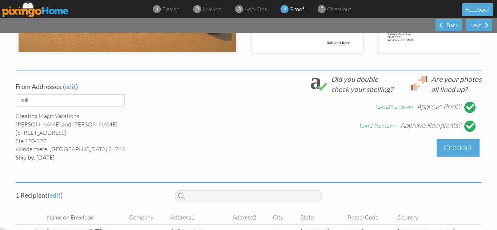
click at [452, 153] on div "Checkout" at bounding box center [458, 147] width 43 height 17
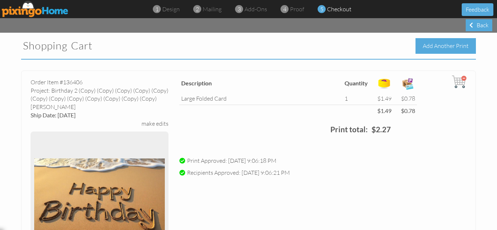
click at [430, 43] on div "Add Another Print" at bounding box center [446, 46] width 60 height 16
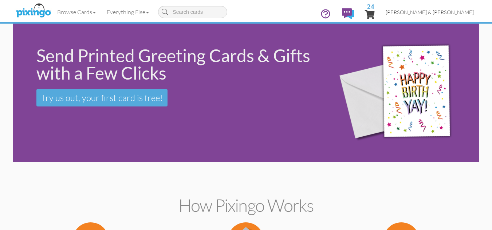
click at [443, 12] on span "[PERSON_NAME] & [PERSON_NAME]" at bounding box center [430, 12] width 88 height 6
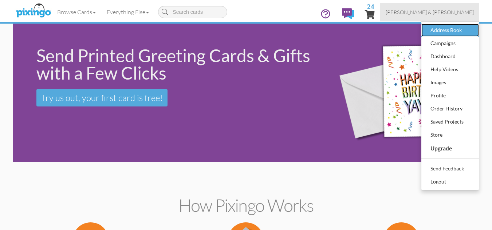
click at [437, 29] on div "Address Book" at bounding box center [450, 30] width 43 height 11
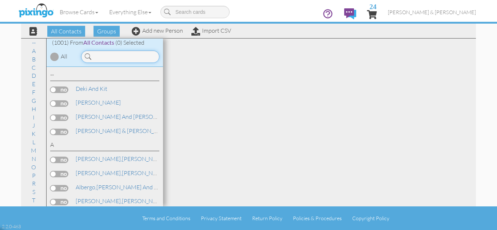
click at [107, 59] on input at bounding box center [120, 57] width 78 height 12
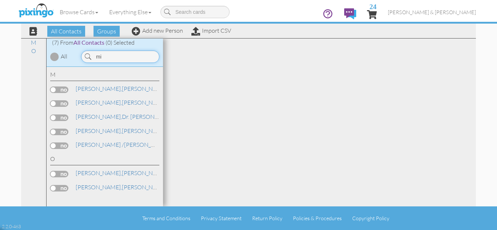
type input "m"
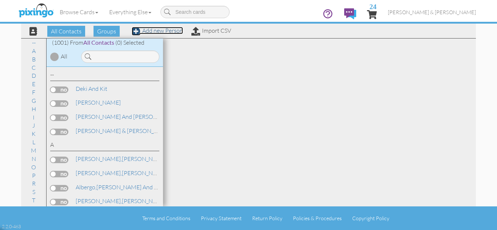
click at [163, 30] on link "Add new Person" at bounding box center [157, 30] width 51 height 7
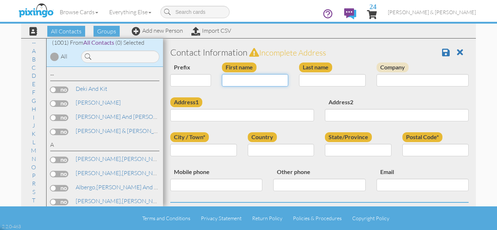
click at [243, 80] on input "First name" at bounding box center [255, 80] width 67 height 12
type input "[PERSON_NAME]"
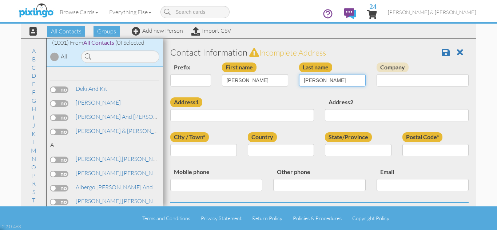
type input "Miller"
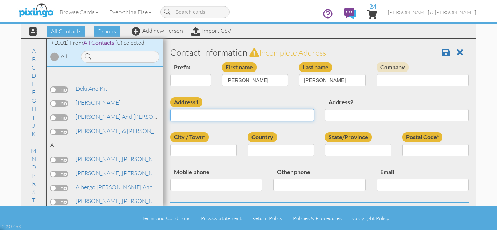
click at [204, 112] on input "Address1" at bounding box center [242, 115] width 144 height 12
paste input "10110 Quail Valley Boulevard Austin Texas 78758"
type input "10110 Quail Valley Boulevard Austin Texas 78758"
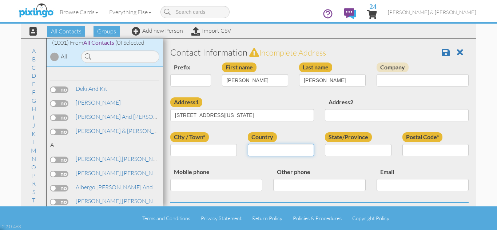
click at [262, 149] on select "United States -------------- Afghanistan Albania Algeria American Samoa Andorra…" at bounding box center [281, 150] width 67 height 12
select select "object:18520"
click at [248, 144] on select "United States -------------- Afghanistan Albania Algeria American Samoa Andorra…" at bounding box center [281, 150] width 67 height 12
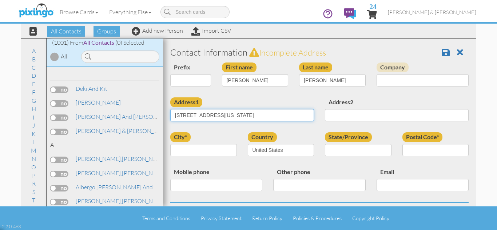
click at [281, 115] on input "10110 Quail Valley Boulevard Austin Texas 78758" at bounding box center [242, 115] width 144 height 12
type input "10110 Quail Valley Boulevard Austin Texas"
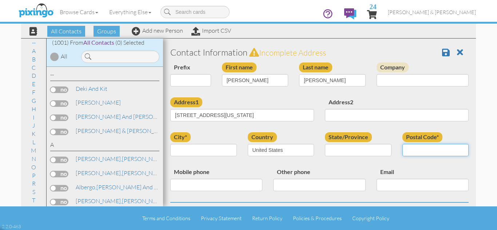
click at [417, 151] on input "Postal Code*" at bounding box center [436, 150] width 67 height 12
paste input "78758"
type input "78758"
click at [340, 152] on select "AA (Military) AE (Military) Alabama Alaska American Samoa AP (Military) Arizona…" at bounding box center [358, 150] width 67 height 12
select select "object:18818"
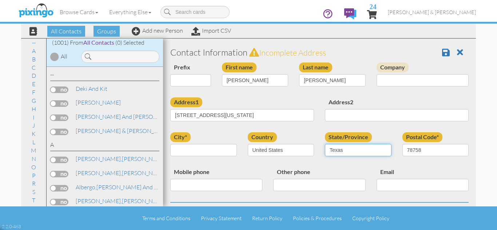
click at [325, 144] on select "AA (Military) AE (Military) Alabama Alaska American Samoa AP (Military) Arizona…" at bounding box center [358, 150] width 67 height 12
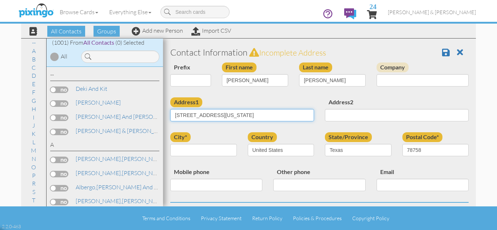
click at [267, 116] on input "10110 Quail Valley Boulevard Austin Texas" at bounding box center [242, 115] width 144 height 12
click at [248, 115] on input "10110 Quail Valley Boulevard Austin" at bounding box center [242, 115] width 144 height 12
type input "[STREET_ADDRESS]"
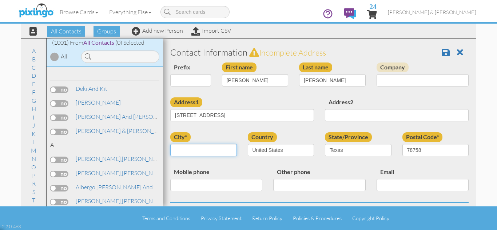
click at [201, 152] on input "city*" at bounding box center [203, 150] width 67 height 12
paste input "Austin"
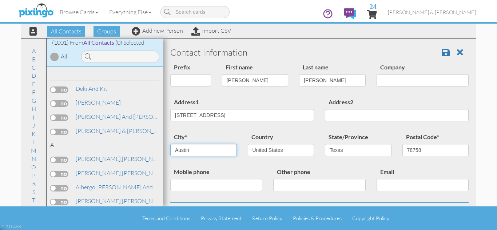
type input "Austin"
click at [256, 97] on div "Prefix Dr. Mr. Mrs. First name Margaret Last name Miller Company" at bounding box center [320, 80] width 310 height 35
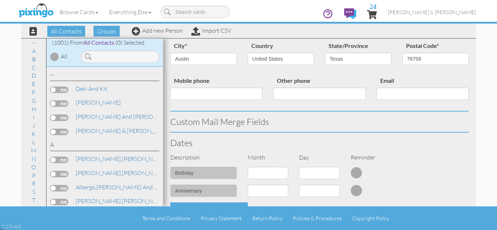
scroll to position [102, 0]
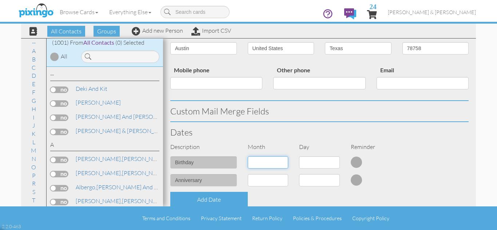
click at [264, 161] on select "1 - Jan 2 - Feb 3 - Mar 4 - Apr 5 - May 6 - Jun 7 - Jul 8 - Aug 9 - Sep 10 - Oc…" at bounding box center [268, 163] width 41 height 12
select select "object:18517"
click at [248, 157] on select "1 - Jan 2 - Feb 3 - Mar 4 - Apr 5 - May 6 - Jun 7 - Jul 8 - Aug 9 - Sep 10 - Oc…" at bounding box center [268, 163] width 41 height 12
click at [312, 162] on select "1 2 3 4 5 6 7 8 9 10 11 12 13 14 15 16 17 18 19 20 21 22 23 24 25 26 27 28 29 3…" at bounding box center [319, 163] width 41 height 12
select select "number:27"
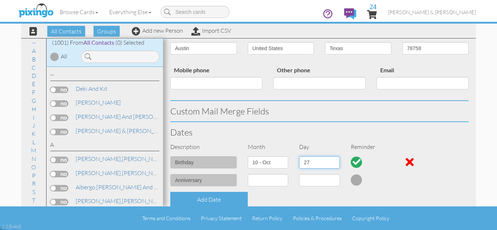
click at [299, 157] on select "1 2 3 4 5 6 7 8 9 10 11 12 13 14 15 16 17 18 19 20 21 22 23 24 25 26 27 28 29 3…" at bounding box center [319, 163] width 41 height 12
click at [382, 128] on h3 "Dates" at bounding box center [319, 132] width 299 height 9
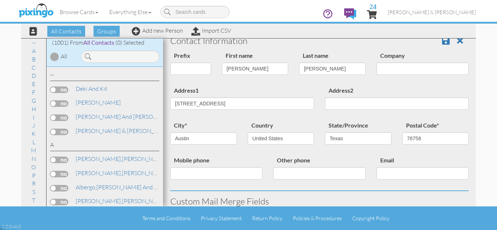
scroll to position [0, 0]
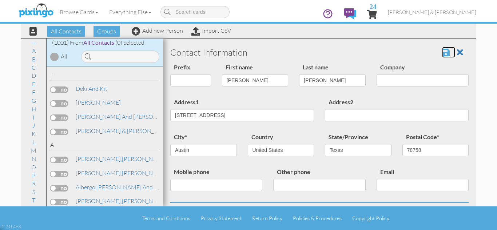
click at [442, 51] on span at bounding box center [446, 52] width 8 height 9
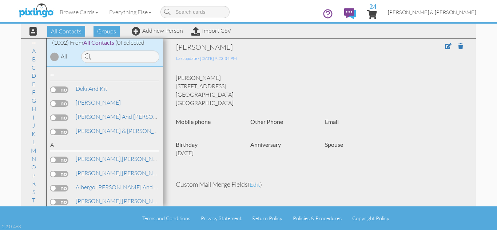
click at [450, 12] on span "[PERSON_NAME] & [PERSON_NAME]" at bounding box center [432, 12] width 88 height 6
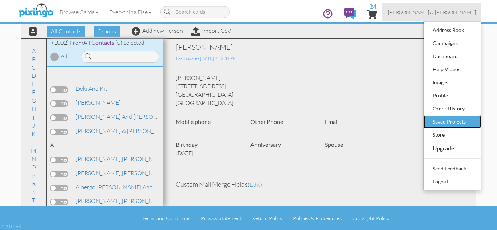
click at [456, 124] on div "Saved Projects" at bounding box center [452, 122] width 43 height 11
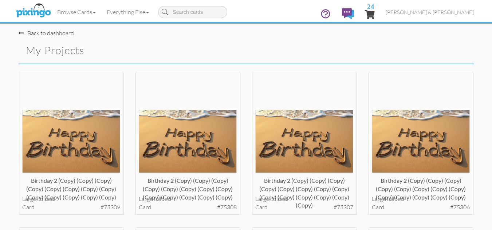
click at [247, 104] on div "Birthday 2 (copy) (copy) (copy) (copy) (copy) (copy) (copy) (copy) (copy) (copy…" at bounding box center [304, 150] width 117 height 156
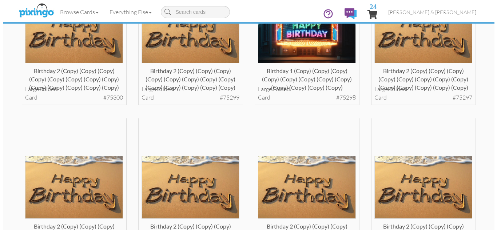
scroll to position [422, 0]
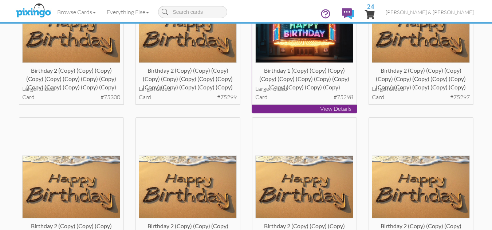
click at [288, 48] on img at bounding box center [304, 31] width 98 height 63
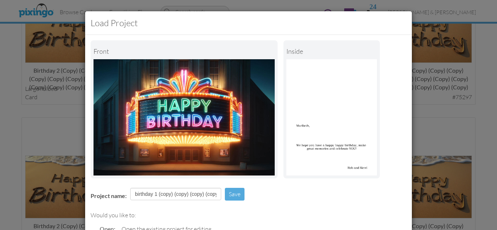
click at [280, 186] on div "Project name: birthday 1 (copy) (copy) (copy) (copy) (copy) (copy) (copy) (copy…" at bounding box center [248, 195] width 327 height 25
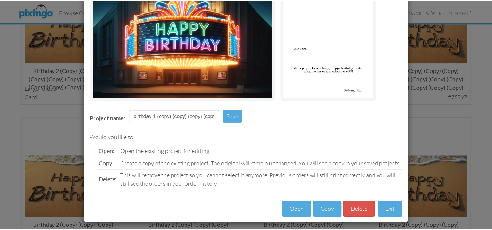
scroll to position [82, 0]
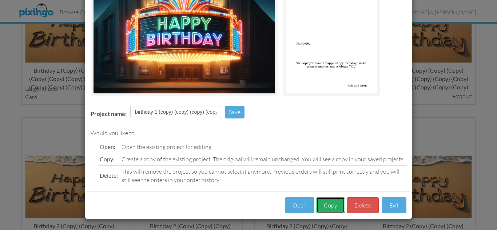
click at [327, 208] on button "Copy" at bounding box center [330, 206] width 29 height 16
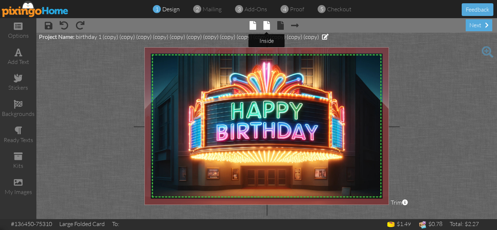
click at [266, 24] on span at bounding box center [267, 25] width 7 height 9
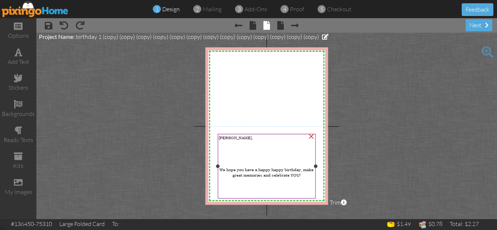
click at [230, 137] on span "[PERSON_NAME]," at bounding box center [236, 137] width 34 height 5
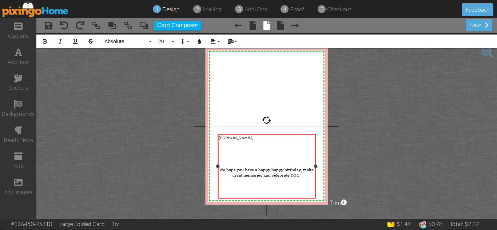
click at [230, 137] on span "[PERSON_NAME]," at bounding box center [236, 137] width 34 height 5
click at [390, 173] on project-studio-wrapper "X X X X X X X X X X X X X X X X X X X X X X X X X X X X X X X X X X X X X X X X…" at bounding box center [266, 126] width 461 height 187
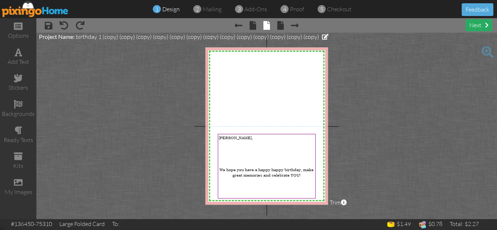
click at [480, 23] on div "next" at bounding box center [479, 25] width 27 height 12
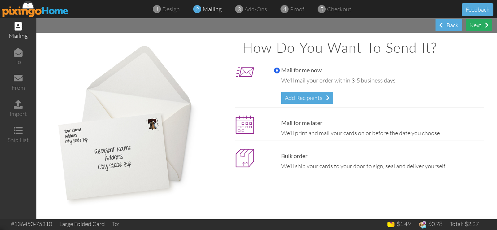
click at [476, 23] on div "Next" at bounding box center [479, 25] width 27 height 12
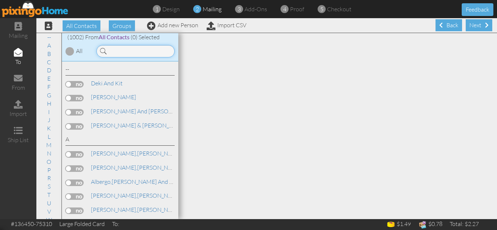
click at [118, 51] on input at bounding box center [135, 51] width 78 height 12
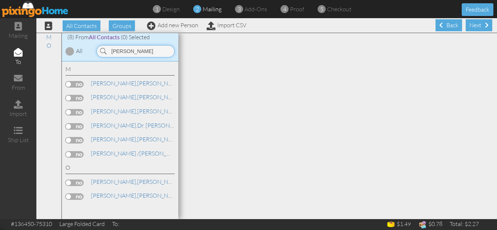
type input "[PERSON_NAME]"
click at [70, 112] on label at bounding box center [75, 112] width 18 height 7
click at [0, 0] on input "checkbox" at bounding box center [0, 0] width 0 height 0
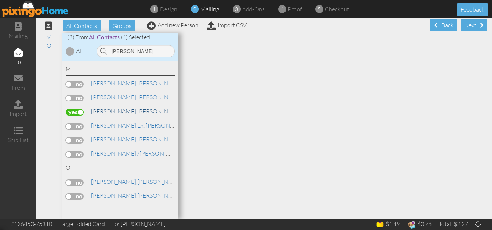
click at [106, 111] on span "[PERSON_NAME]," at bounding box center [114, 111] width 46 height 7
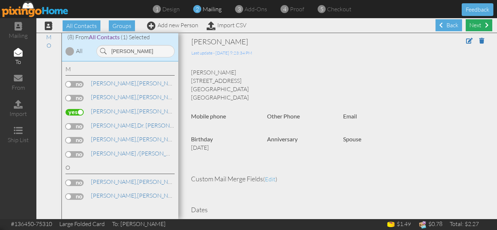
click at [472, 25] on div "Next" at bounding box center [479, 25] width 27 height 12
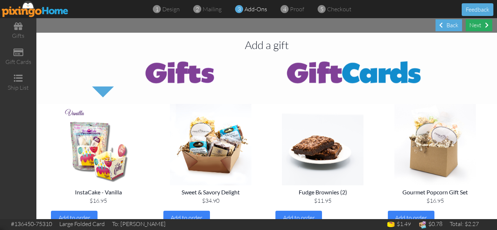
click at [474, 25] on div "Next" at bounding box center [479, 25] width 27 height 12
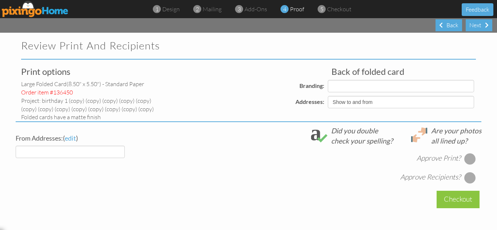
select select "object:6319"
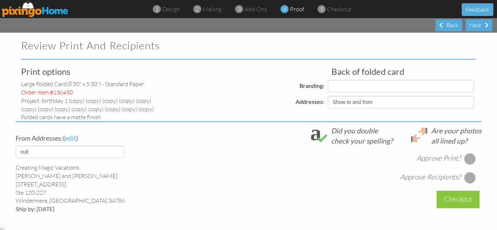
select select "object:6323"
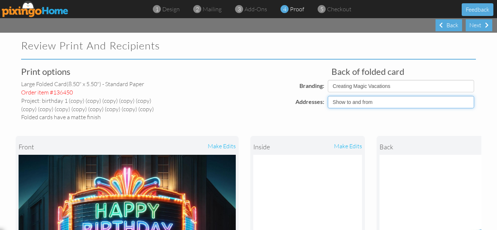
click at [355, 102] on select "Show to and from Show from only Hide to and from" at bounding box center [401, 102] width 146 height 12
select select "object:6316"
click at [328, 96] on select "Show to and from Show from only Hide to and from" at bounding box center [401, 102] width 146 height 12
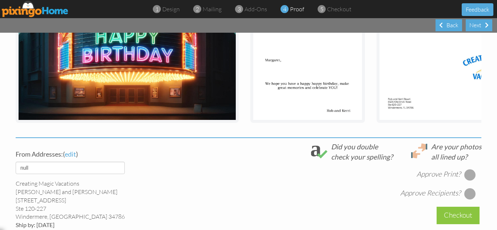
scroll to position [189, 0]
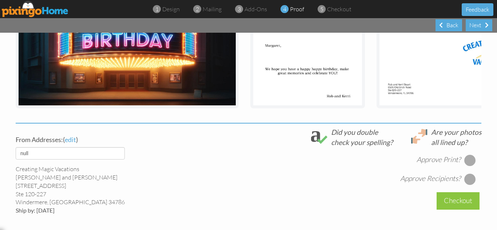
click at [468, 165] on div at bounding box center [471, 161] width 12 height 12
click at [465, 183] on div at bounding box center [471, 180] width 12 height 12
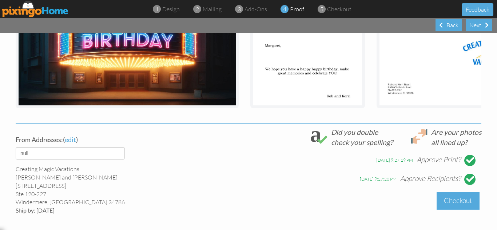
click at [445, 200] on div "Checkout" at bounding box center [458, 201] width 43 height 17
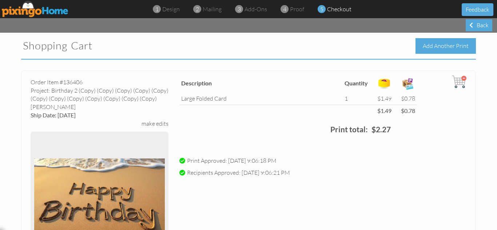
click at [430, 46] on div "Add Another Print" at bounding box center [446, 46] width 60 height 16
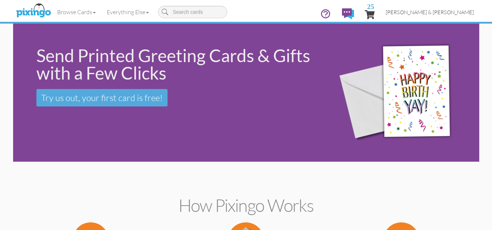
click at [442, 12] on span "[PERSON_NAME] & [PERSON_NAME]" at bounding box center [430, 12] width 88 height 6
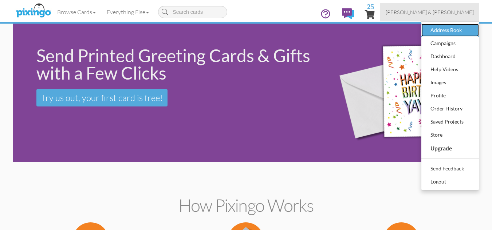
click at [432, 33] on div "Address Book" at bounding box center [450, 30] width 43 height 11
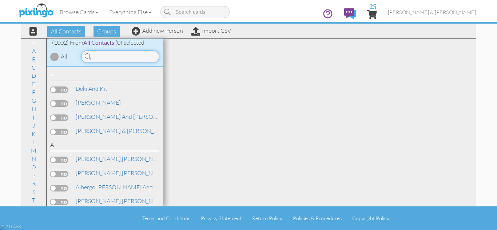
click at [110, 56] on input at bounding box center [120, 57] width 78 height 12
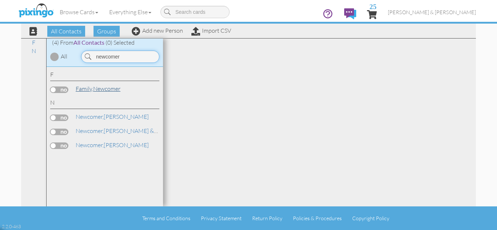
type input "newcomer"
click at [92, 87] on span "Family," at bounding box center [84, 88] width 17 height 7
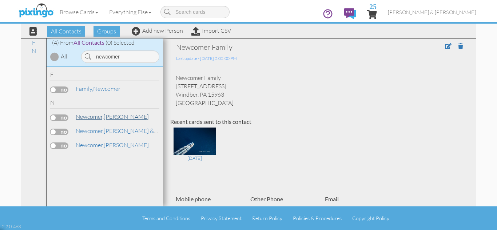
click at [103, 117] on span "Newcomer," at bounding box center [90, 116] width 28 height 7
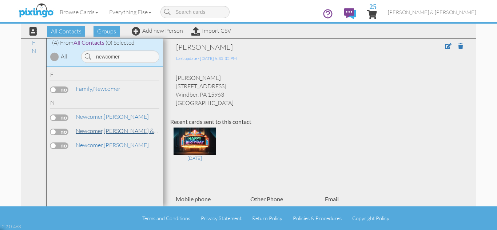
click at [120, 128] on link "[PERSON_NAME] & [PERSON_NAME]" at bounding box center [138, 131] width 126 height 9
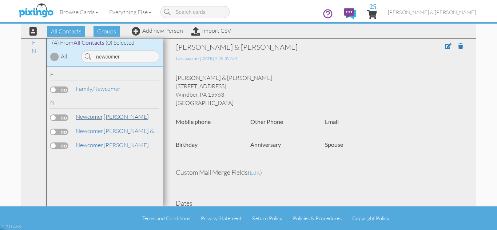
click at [108, 119] on link "[PERSON_NAME]" at bounding box center [112, 117] width 75 height 9
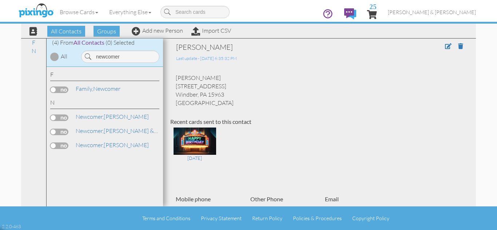
click at [441, 11] on span "[PERSON_NAME] & [PERSON_NAME]" at bounding box center [432, 12] width 88 height 6
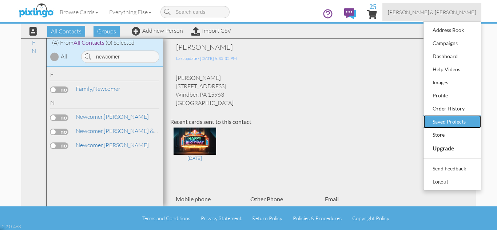
click at [451, 118] on div "Saved Projects" at bounding box center [452, 122] width 43 height 11
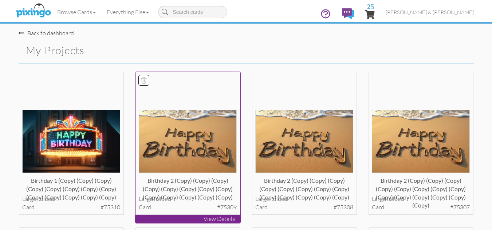
click at [180, 137] on img at bounding box center [188, 141] width 98 height 63
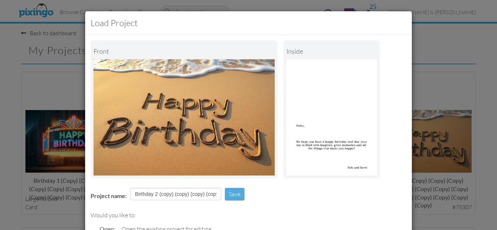
click at [264, 199] on div "Project name: Birthday 2 (copy) (copy) (copy) (copy) (copy) (copy) (copy) (copy…" at bounding box center [248, 195] width 327 height 25
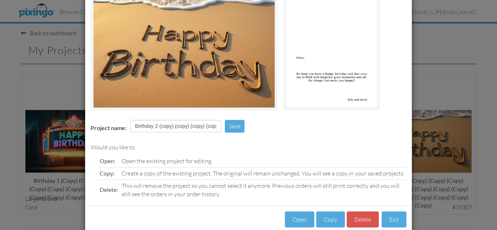
scroll to position [82, 0]
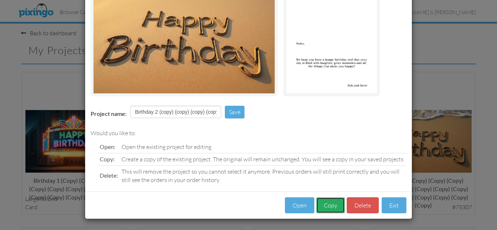
click at [324, 207] on button "Copy" at bounding box center [330, 206] width 29 height 16
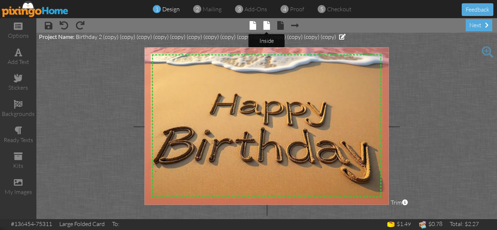
click at [264, 25] on span at bounding box center [267, 25] width 7 height 9
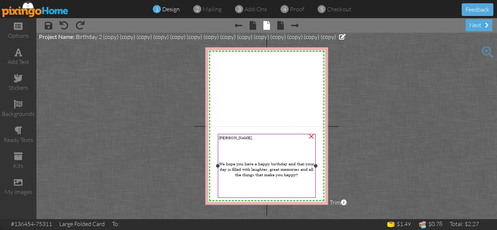
click at [225, 139] on span "[PERSON_NAME]," at bounding box center [236, 137] width 34 height 5
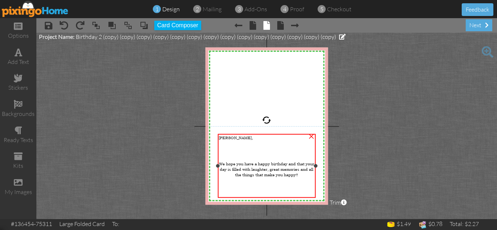
click at [225, 139] on span "[PERSON_NAME]," at bounding box center [236, 137] width 34 height 5
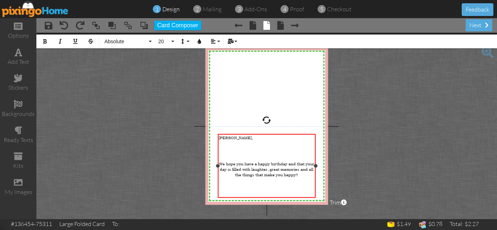
click at [225, 139] on span "[PERSON_NAME]," at bounding box center [236, 137] width 34 height 5
click at [368, 147] on project-studio-wrapper "X X X X X X X X X X X X X X X X X X X X X X X X X X X X X X X X X X X X X X X X…" at bounding box center [266, 126] width 461 height 187
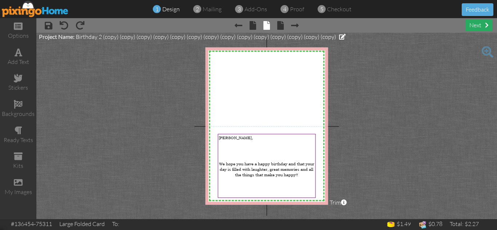
click at [477, 25] on div "next" at bounding box center [479, 25] width 27 height 12
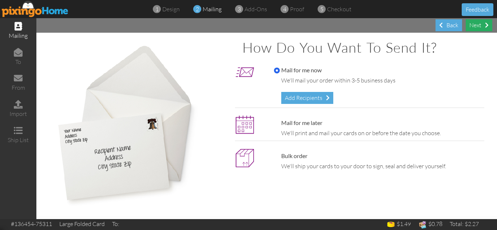
click at [478, 27] on div "Next" at bounding box center [479, 25] width 27 height 12
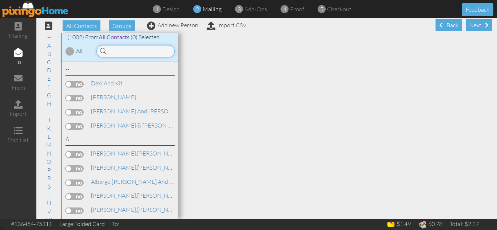
click at [133, 50] on input at bounding box center [135, 51] width 78 height 12
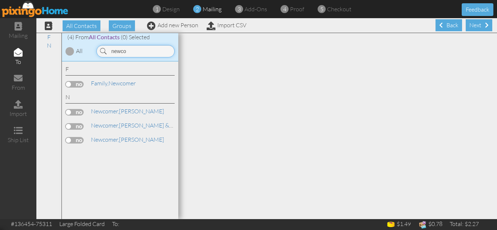
type input "newco"
click at [70, 111] on label at bounding box center [75, 112] width 18 height 7
click at [0, 0] on input "checkbox" at bounding box center [0, 0] width 0 height 0
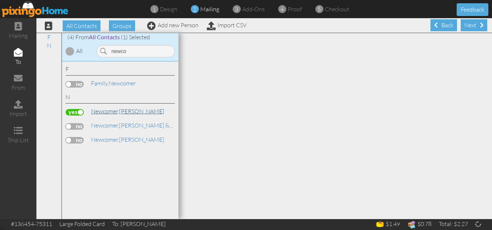
click at [109, 111] on span "Newcomer," at bounding box center [105, 111] width 28 height 7
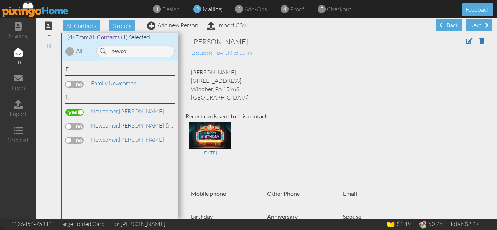
click at [130, 126] on link "[PERSON_NAME] & [PERSON_NAME]" at bounding box center [153, 125] width 126 height 9
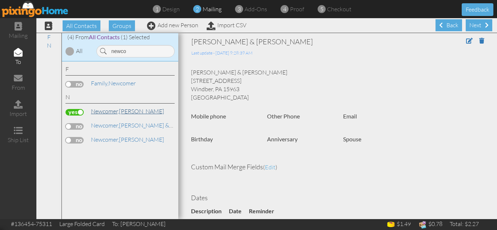
click at [119, 111] on span "Newcomer," at bounding box center [105, 111] width 28 height 7
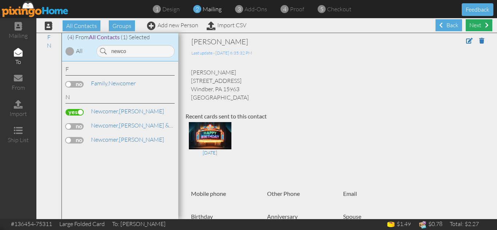
click at [472, 23] on div "Next" at bounding box center [479, 25] width 27 height 12
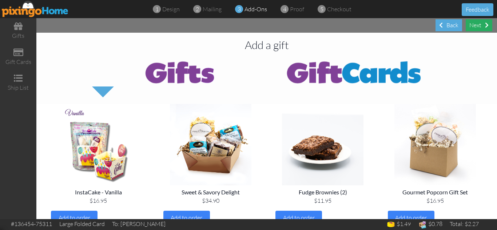
click at [475, 25] on div "Next" at bounding box center [479, 25] width 27 height 12
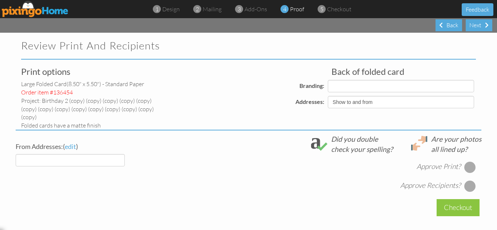
select select "object:12445"
select select "object:12441"
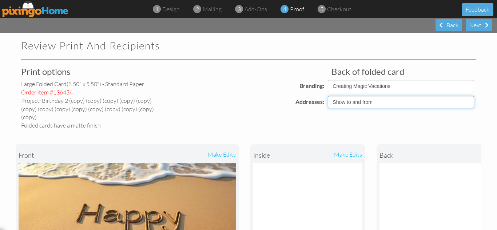
click at [363, 105] on select "Show to and from Show from only Hide to and from" at bounding box center [401, 102] width 146 height 12
select select "object:12438"
click at [328, 96] on select "Show to and from Show from only Hide to and from" at bounding box center [401, 102] width 146 height 12
click at [351, 130] on div "front make edits inside make edits back" at bounding box center [249, 225] width 466 height 191
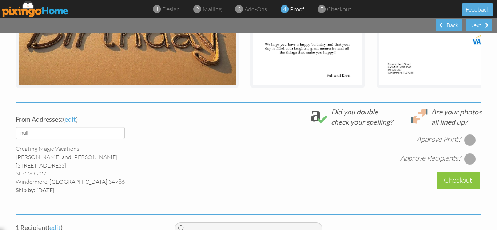
scroll to position [218, 0]
click at [467, 139] on div at bounding box center [471, 140] width 12 height 12
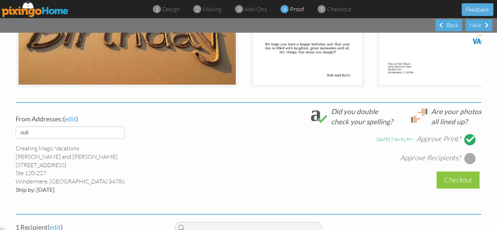
click at [468, 156] on div at bounding box center [471, 159] width 12 height 12
click at [302, 139] on div "[DATE] 9:34:51 PM Approve Print? [DATE] 9:34:53 PM Approve Recipients?" at bounding box center [328, 146] width 307 height 38
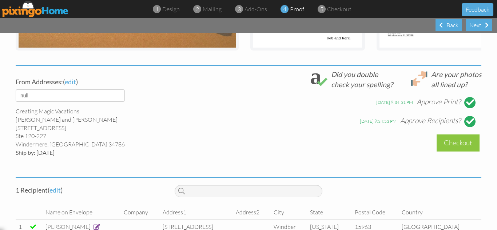
scroll to position [272, 0]
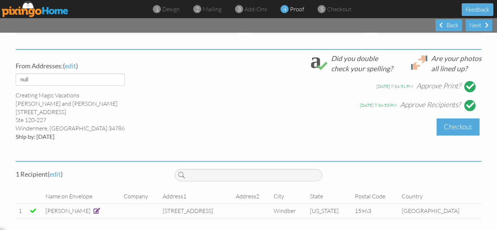
click at [451, 125] on div "Checkout" at bounding box center [458, 127] width 43 height 17
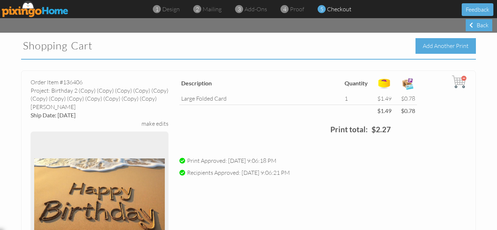
click at [427, 45] on div "Add Another Print" at bounding box center [446, 46] width 60 height 16
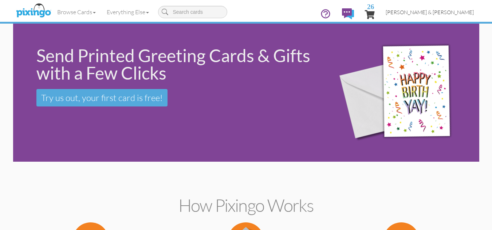
click at [440, 13] on span "[PERSON_NAME] & [PERSON_NAME]" at bounding box center [430, 12] width 88 height 6
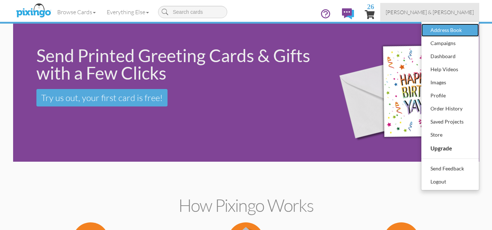
click at [436, 30] on div "Address Book" at bounding box center [450, 30] width 43 height 11
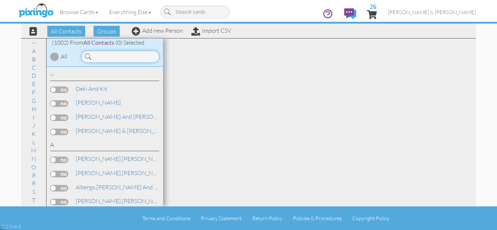
click at [120, 58] on input at bounding box center [120, 57] width 78 height 12
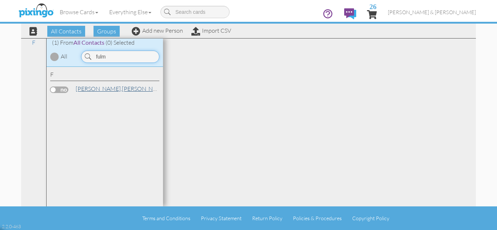
type input "fulm"
click at [97, 89] on link "[PERSON_NAME]" at bounding box center [121, 88] width 93 height 9
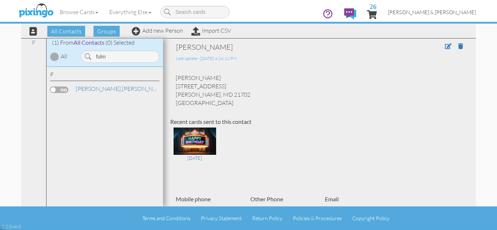
click at [444, 13] on span "[PERSON_NAME] & [PERSON_NAME]" at bounding box center [432, 12] width 88 height 6
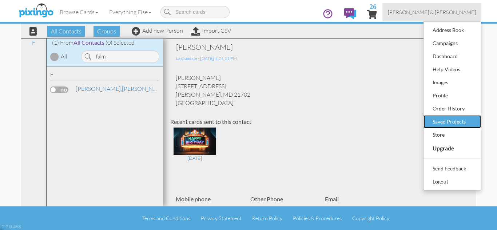
click at [450, 124] on div "Saved Projects" at bounding box center [452, 122] width 43 height 11
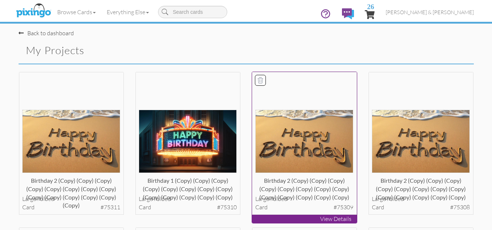
click at [310, 143] on img at bounding box center [304, 141] width 98 height 63
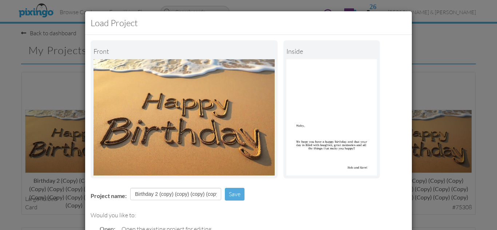
click at [278, 216] on div "Would you like to:" at bounding box center [249, 216] width 316 height 8
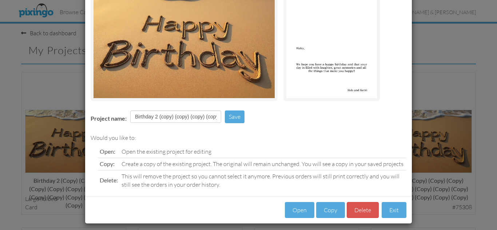
scroll to position [82, 0]
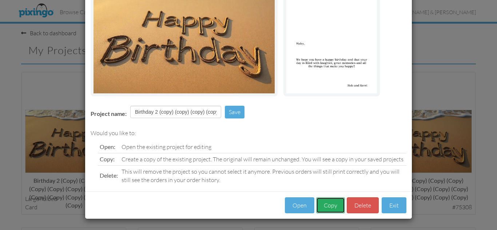
click at [327, 205] on button "Copy" at bounding box center [330, 206] width 29 height 16
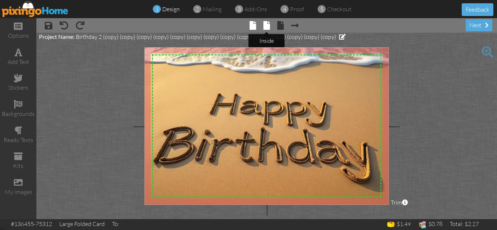
click at [265, 22] on span at bounding box center [267, 25] width 7 height 9
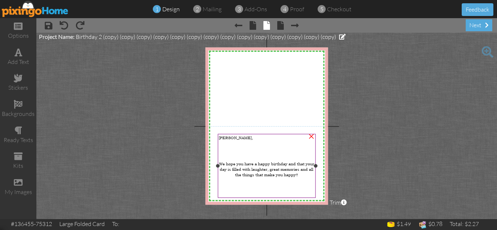
click at [224, 138] on span "[PERSON_NAME]," at bounding box center [236, 137] width 34 height 5
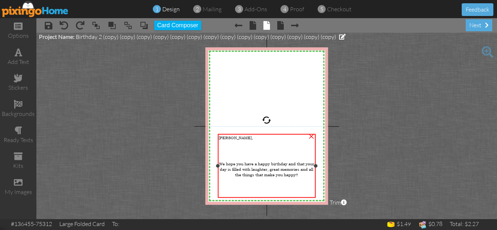
click at [224, 138] on span "[PERSON_NAME]," at bounding box center [236, 137] width 34 height 5
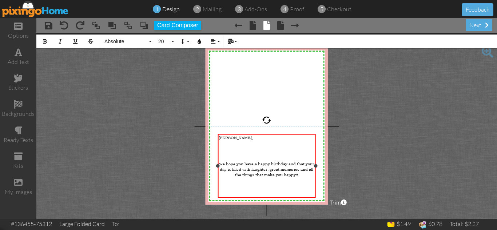
click at [224, 138] on span "[PERSON_NAME]," at bounding box center [236, 137] width 34 height 5
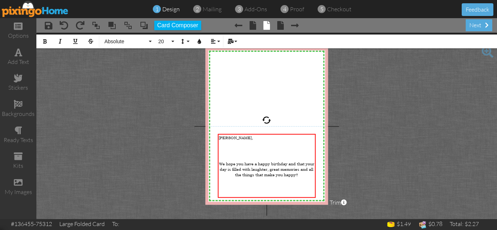
click at [354, 159] on project-studio-wrapper "X X X X X X X X X X X X X X X X X X X X X X X X X X X X X X X X X X X X X X X X…" at bounding box center [266, 126] width 461 height 187
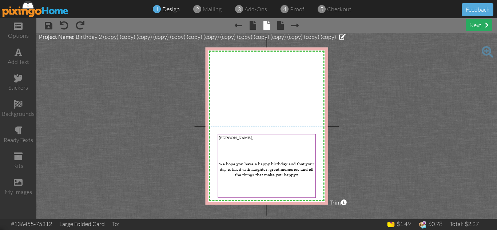
click at [474, 24] on div "next" at bounding box center [479, 25] width 27 height 12
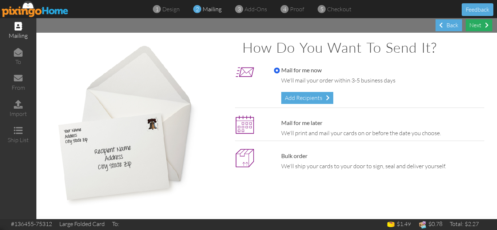
click at [474, 24] on div "Next" at bounding box center [479, 25] width 27 height 12
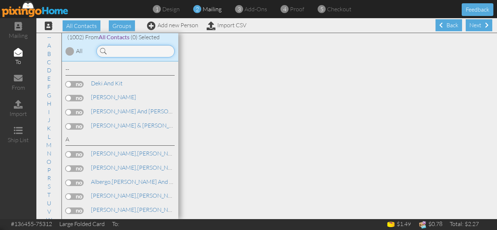
click at [130, 52] on input at bounding box center [135, 51] width 78 height 12
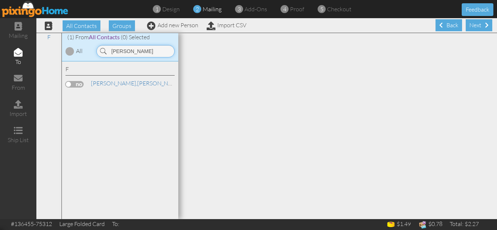
type input "[PERSON_NAME]"
click at [70, 86] on label at bounding box center [75, 84] width 18 height 7
click at [0, 0] on input "checkbox" at bounding box center [0, 0] width 0 height 0
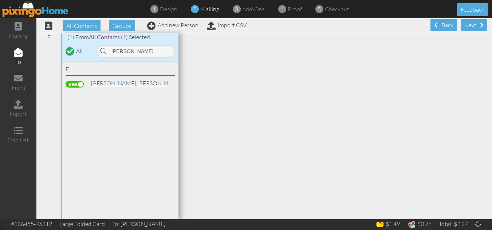
click at [109, 82] on span "[PERSON_NAME]," at bounding box center [114, 83] width 46 height 7
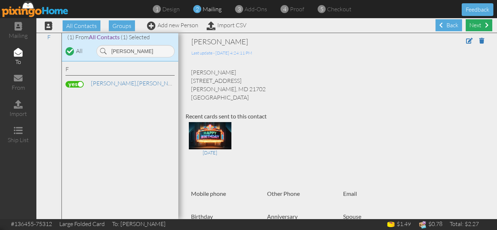
click at [472, 24] on div "Next" at bounding box center [479, 25] width 27 height 12
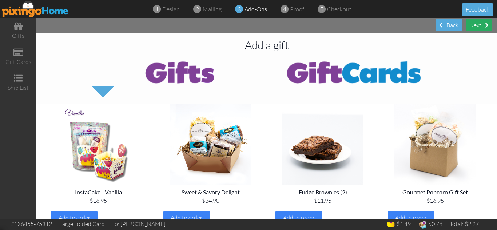
click at [478, 25] on div "Next" at bounding box center [479, 25] width 27 height 12
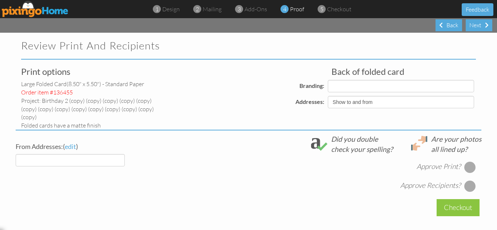
select select "object:18444"
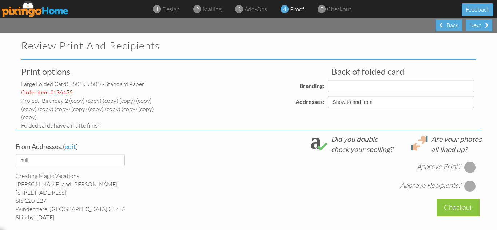
select select "object:18457"
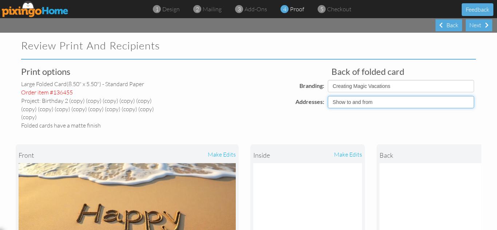
click at [359, 102] on select "Show to and from Show from only Hide to and from" at bounding box center [401, 102] width 146 height 12
select select "object:18441"
click at [328, 96] on select "Show to and from Show from only Hide to and from" at bounding box center [401, 102] width 146 height 12
click at [320, 130] on div "front make edits inside make edits back" at bounding box center [249, 225] width 466 height 191
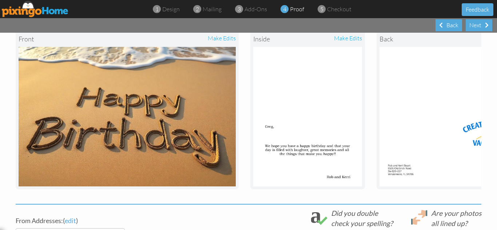
scroll to position [131, 0]
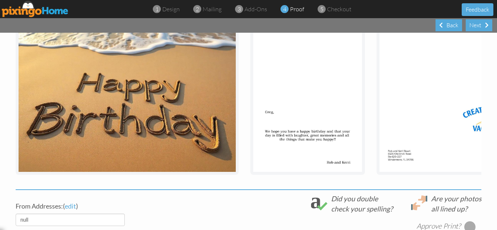
click at [241, 176] on div "front make edits inside make edits back" at bounding box center [249, 94] width 466 height 191
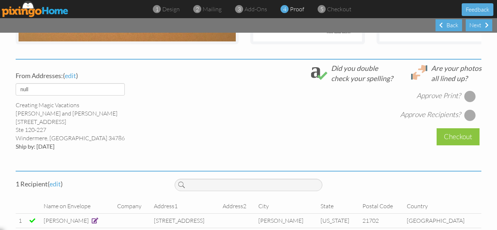
scroll to position [262, 0]
click at [468, 94] on div at bounding box center [471, 96] width 12 height 12
click at [467, 113] on div at bounding box center [471, 115] width 12 height 12
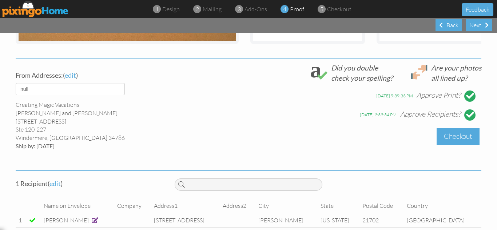
click at [446, 134] on div "Checkout" at bounding box center [458, 136] width 43 height 17
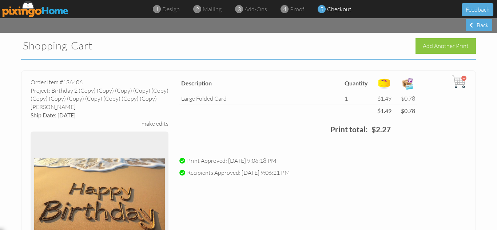
click at [445, 133] on div "Description Quantity large folded card 1 $1.49 $0.78 $1.49 $0.78 Print total: $…" at bounding box center [323, 109] width 298 height 68
click at [430, 49] on div "Add Another Print" at bounding box center [446, 46] width 60 height 16
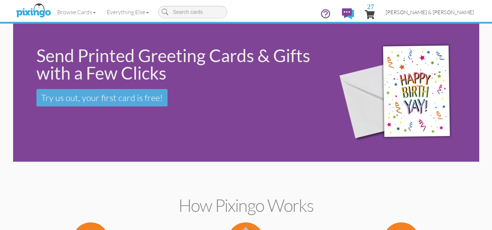
click at [444, 13] on span "[PERSON_NAME] & [PERSON_NAME]" at bounding box center [430, 12] width 88 height 6
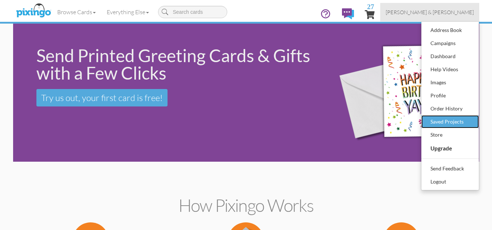
click at [447, 122] on div "Saved Projects" at bounding box center [450, 122] width 43 height 11
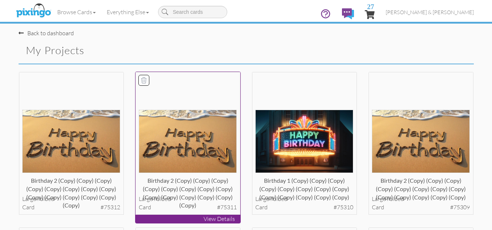
click at [193, 151] on img at bounding box center [188, 141] width 98 height 63
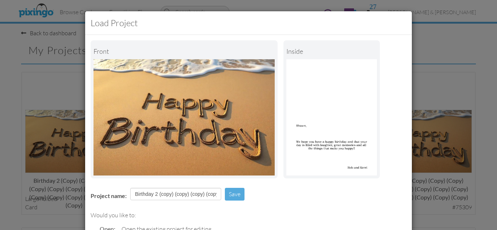
click at [278, 182] on div at bounding box center [248, 182] width 327 height 0
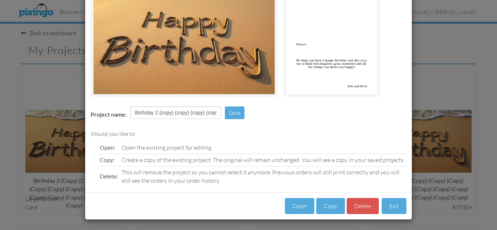
scroll to position [82, 0]
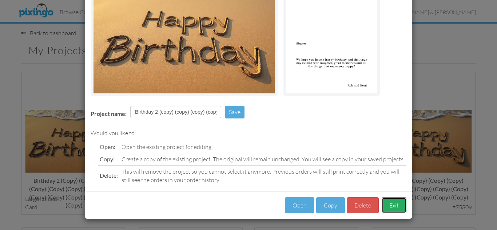
click at [391, 204] on button "Exit" at bounding box center [394, 206] width 25 height 16
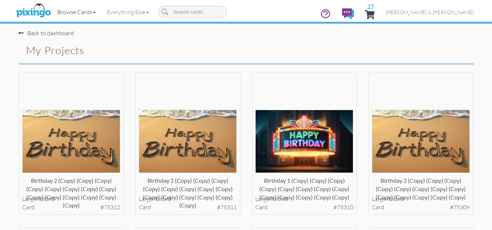
click at [79, 12] on link "Browse Cards" at bounding box center [77, 12] width 50 height 18
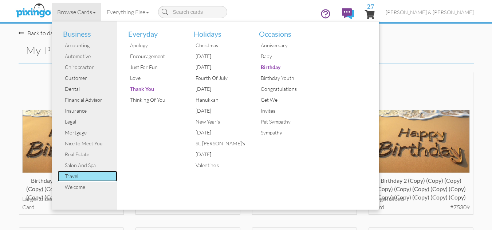
click at [73, 175] on div "Travel" at bounding box center [90, 176] width 55 height 11
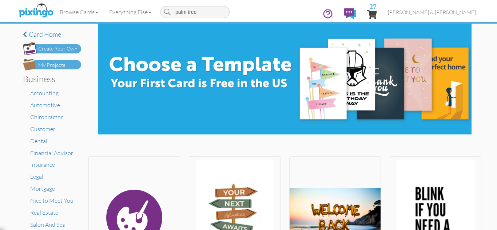
type input "palm tree"
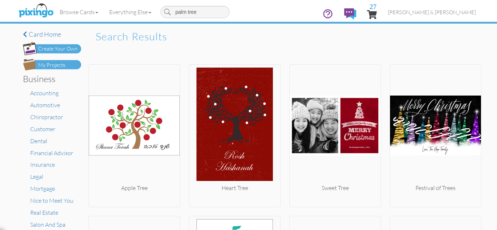
click at [192, 12] on input "palm tree" at bounding box center [195, 12] width 69 height 12
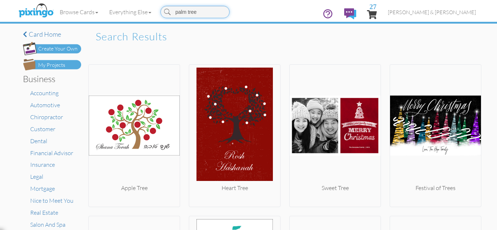
click at [192, 12] on input "palm tree" at bounding box center [195, 12] width 69 height 12
type input "trop"
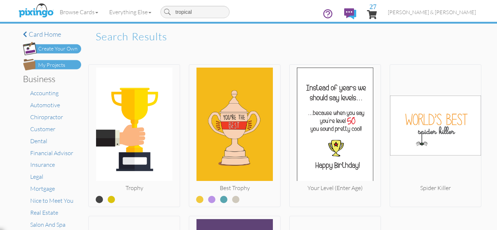
type input "tropical"
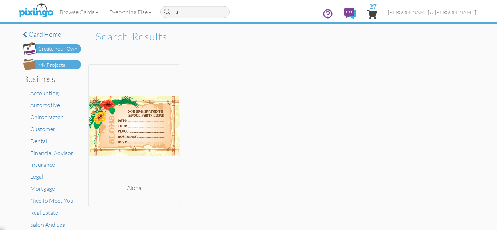
type input "t"
click at [180, 59] on div "Aloha" at bounding box center [284, 131] width 393 height 163
